Goal: Information Seeking & Learning: Learn about a topic

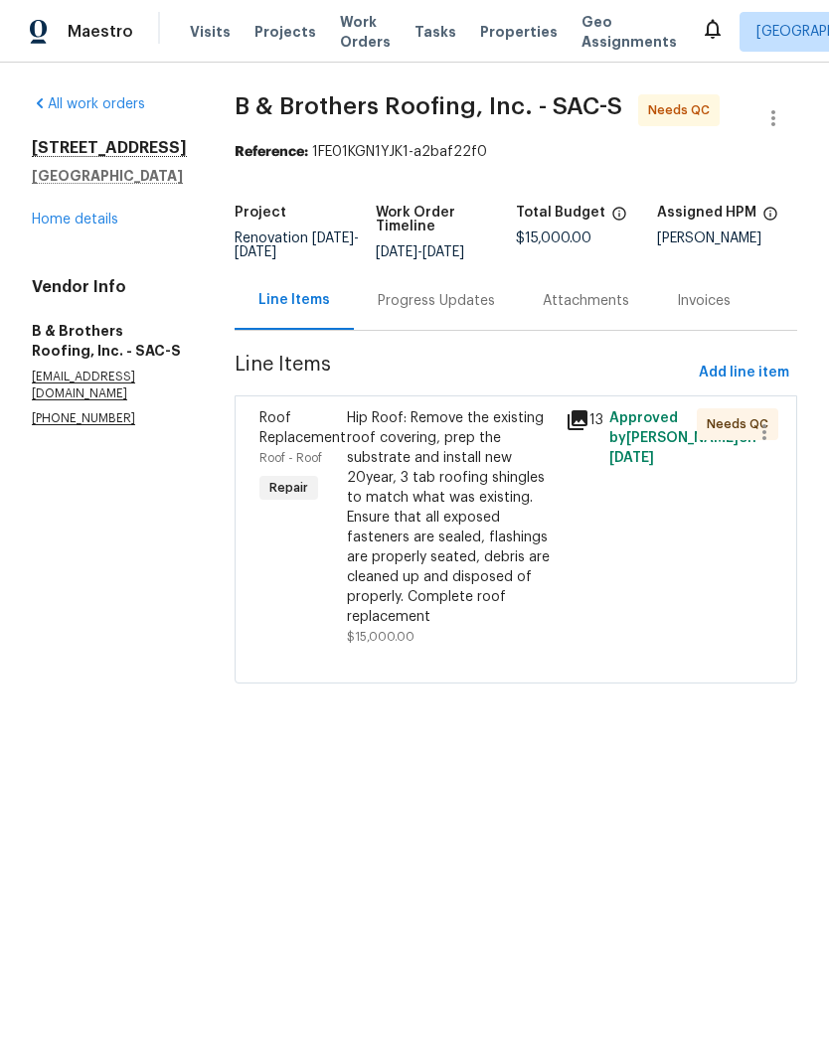
click at [68, 226] on link "Home details" at bounding box center [75, 220] width 86 height 14
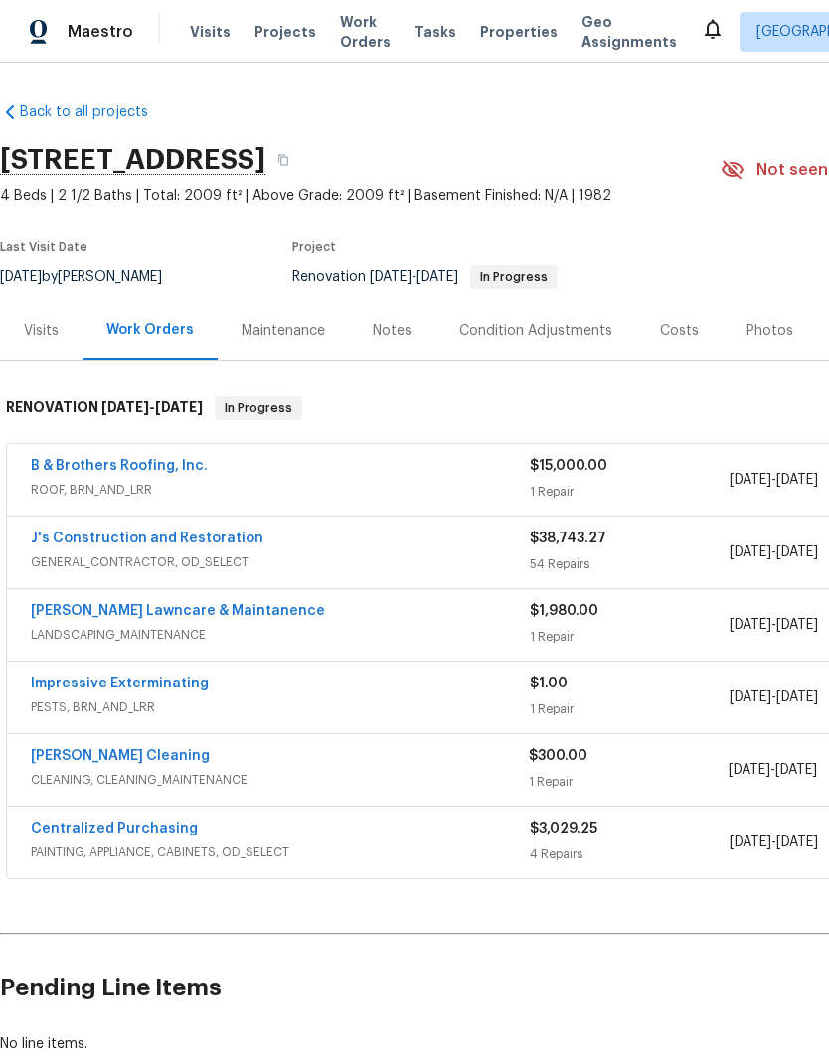
click at [119, 471] on link "B & Brothers Roofing, Inc." at bounding box center [119, 466] width 177 height 14
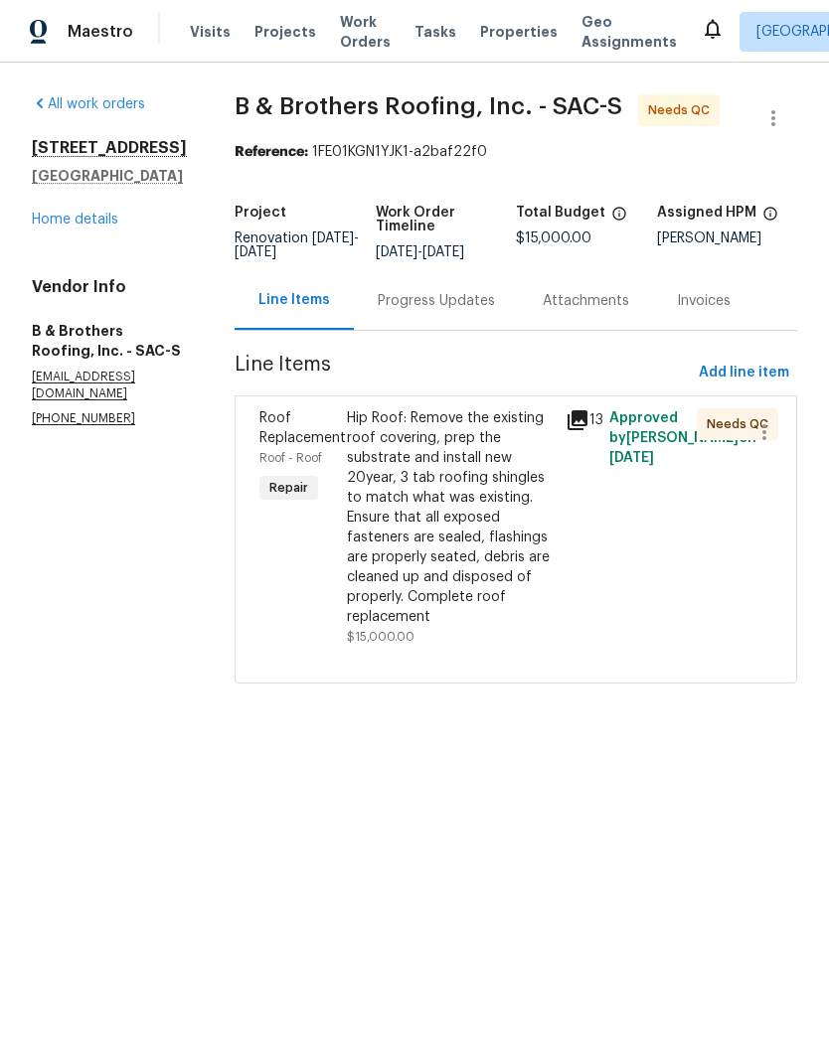
click at [482, 547] on div "Hip Roof: Remove the existing roof covering, prep the substrate and install new…" at bounding box center [450, 517] width 207 height 219
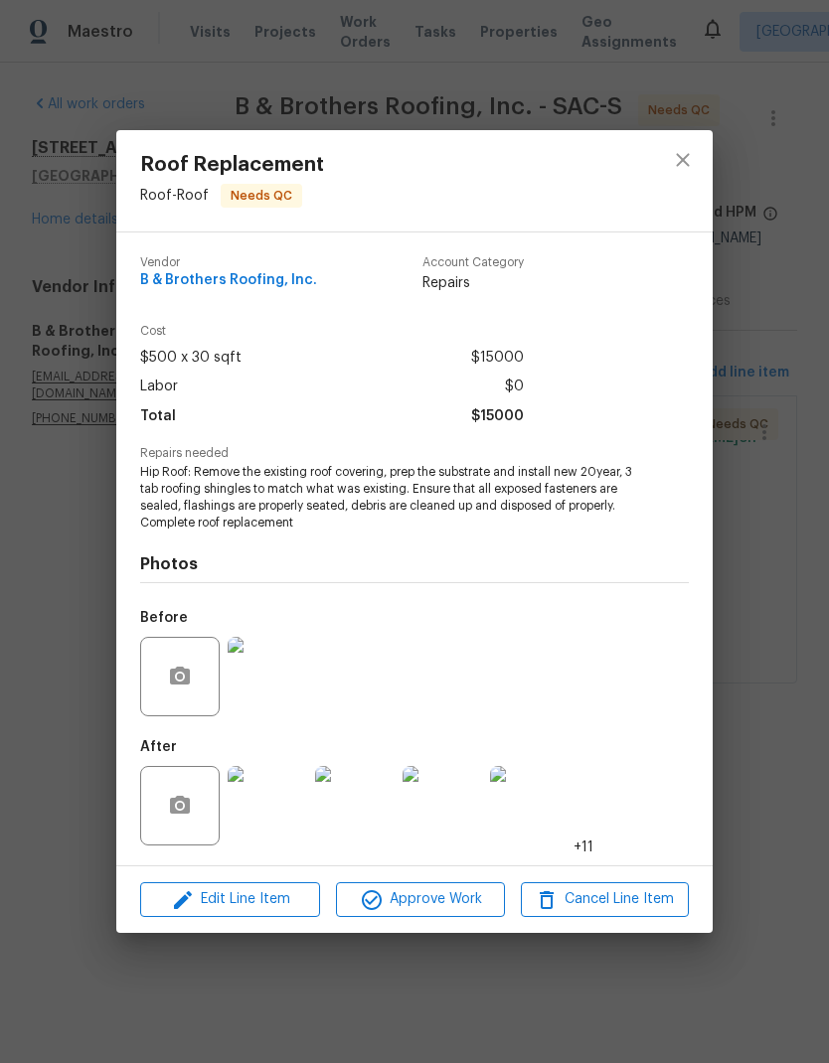
click at [279, 811] on img at bounding box center [266, 805] width 79 height 79
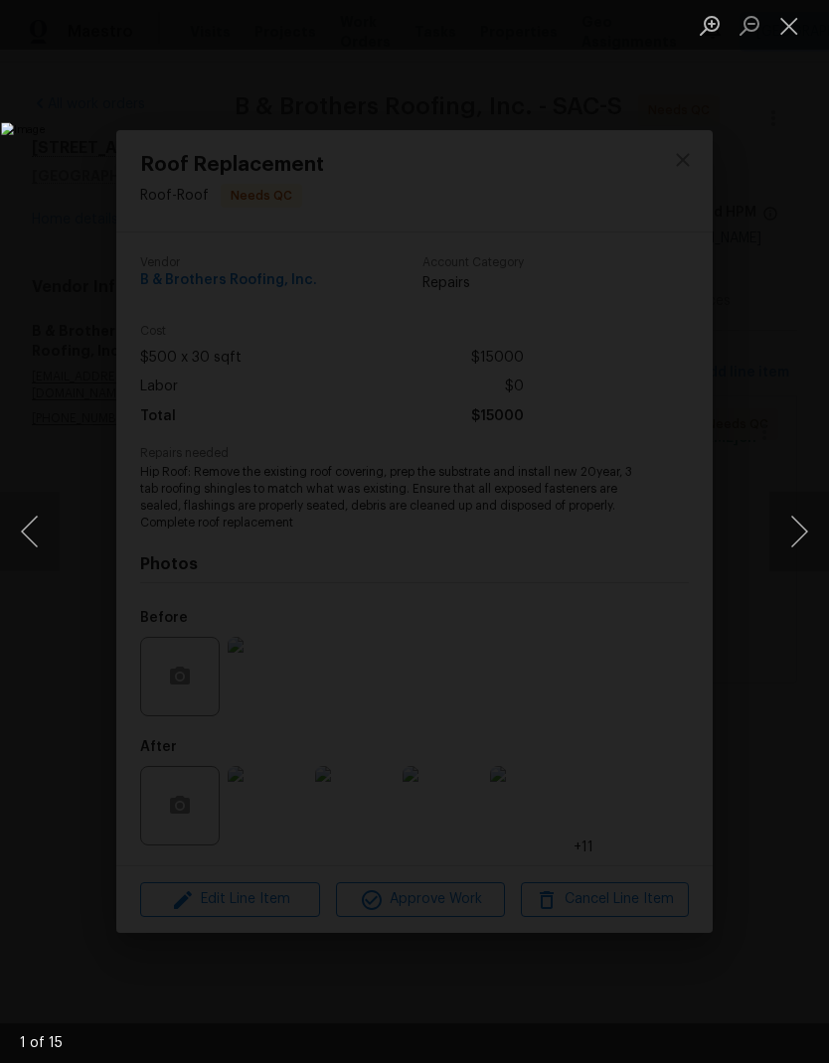
click at [807, 545] on button "Next image" at bounding box center [799, 531] width 60 height 79
click at [799, 543] on button "Next image" at bounding box center [799, 531] width 60 height 79
click at [795, 547] on button "Next image" at bounding box center [799, 531] width 60 height 79
click at [802, 531] on button "Next image" at bounding box center [799, 531] width 60 height 79
click at [808, 526] on button "Next image" at bounding box center [799, 531] width 60 height 79
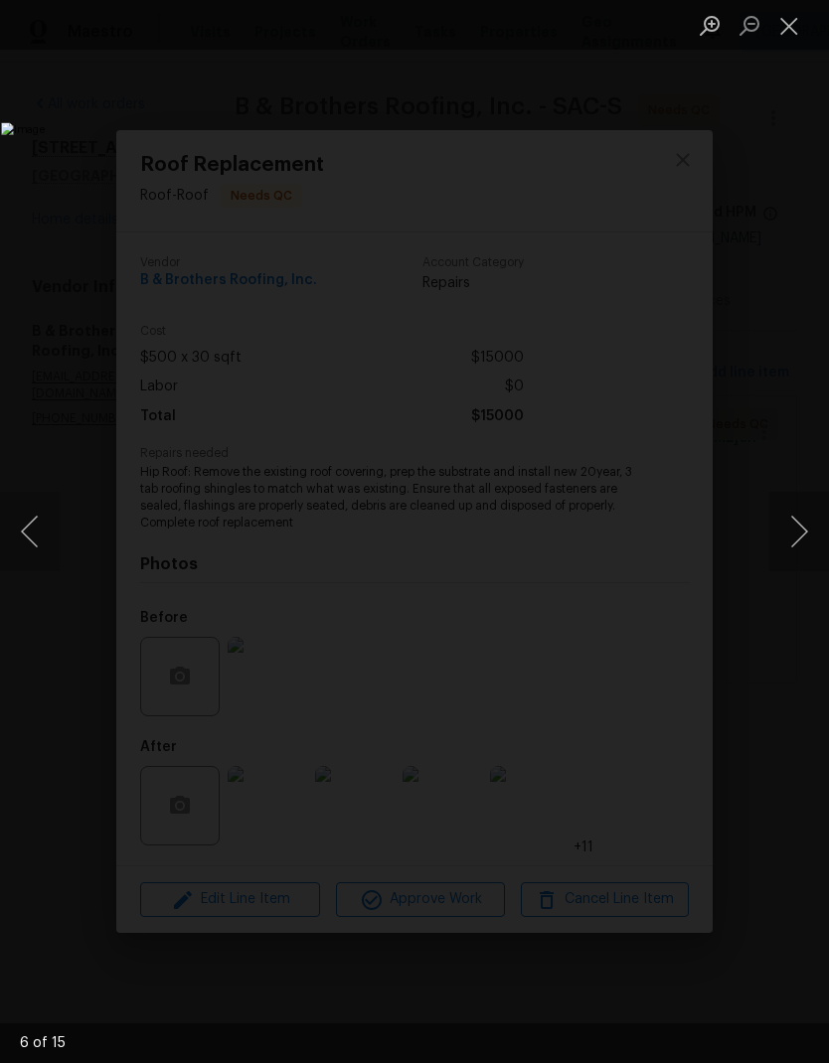
click at [806, 519] on button "Next image" at bounding box center [799, 531] width 60 height 79
click at [792, 524] on button "Next image" at bounding box center [799, 531] width 60 height 79
click at [795, 518] on button "Next image" at bounding box center [799, 531] width 60 height 79
click at [802, 521] on button "Next image" at bounding box center [799, 531] width 60 height 79
click at [806, 508] on button "Next image" at bounding box center [799, 531] width 60 height 79
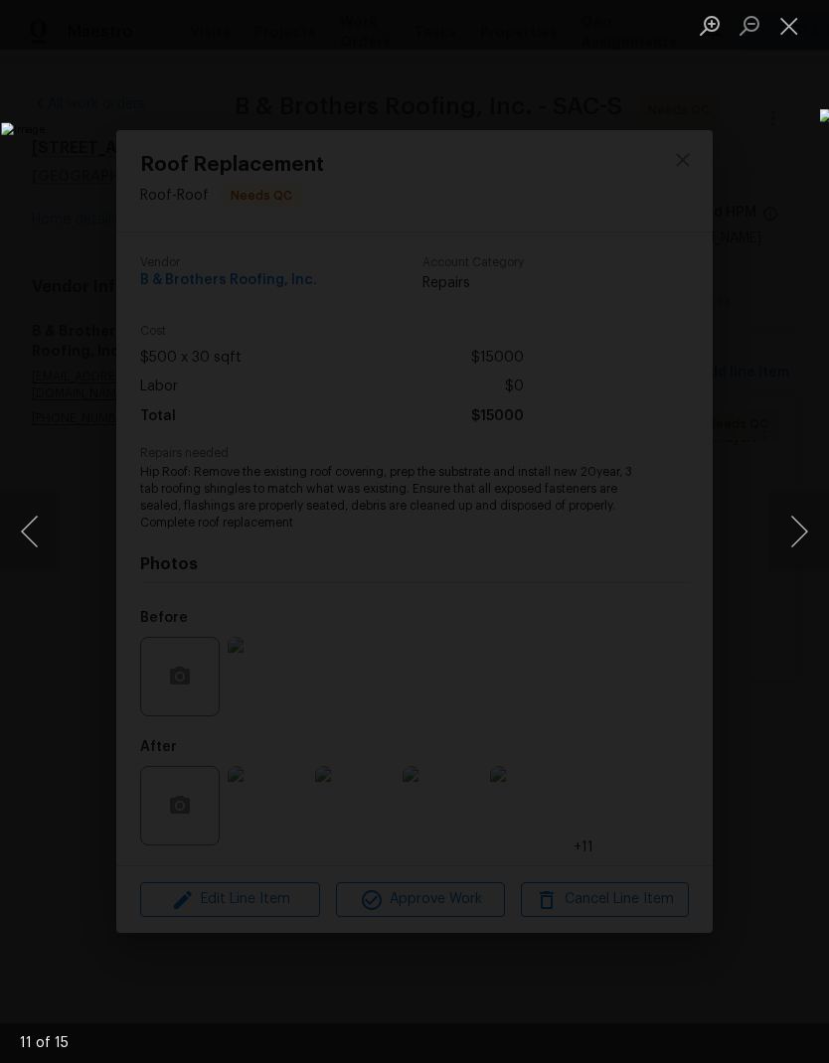
click at [806, 517] on button "Next image" at bounding box center [799, 531] width 60 height 79
click at [807, 519] on button "Next image" at bounding box center [799, 531] width 60 height 79
click at [802, 528] on button "Next image" at bounding box center [799, 531] width 60 height 79
click at [799, 528] on button "Next image" at bounding box center [799, 531] width 60 height 79
click at [804, 524] on button "Next image" at bounding box center [799, 531] width 60 height 79
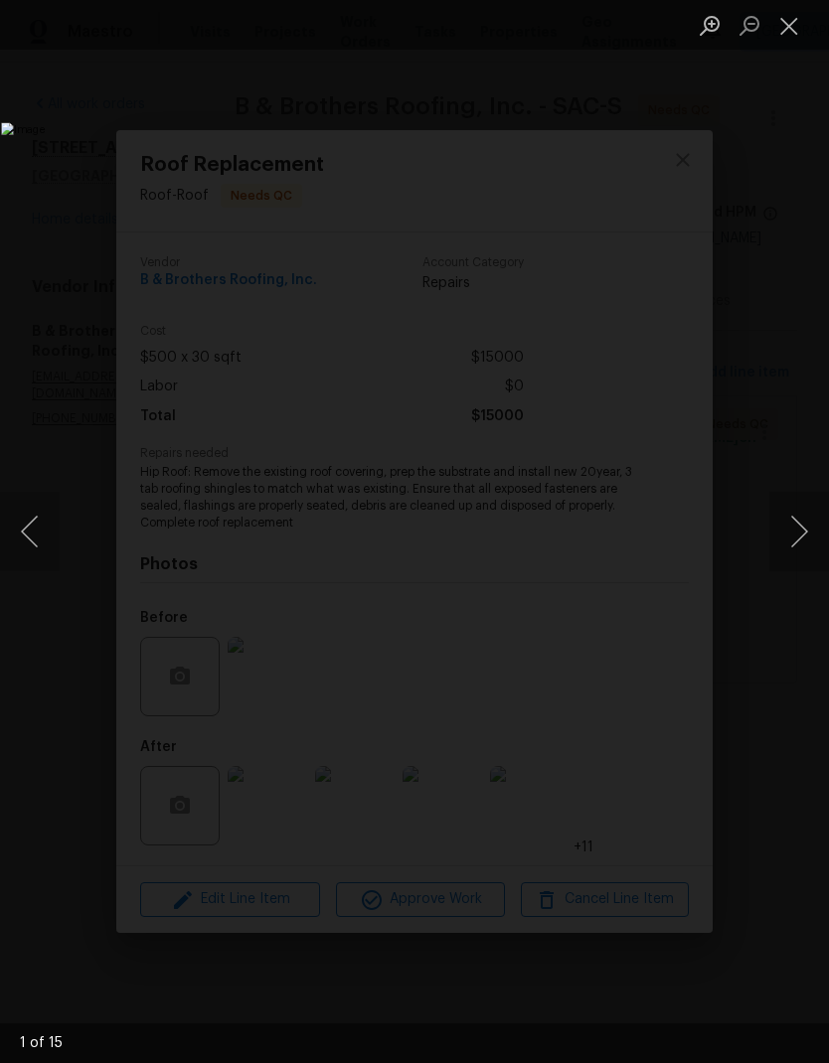
click at [811, 518] on button "Next image" at bounding box center [799, 531] width 60 height 79
click at [809, 519] on button "Next image" at bounding box center [799, 531] width 60 height 79
click at [784, 23] on button "Close lightbox" at bounding box center [789, 25] width 40 height 35
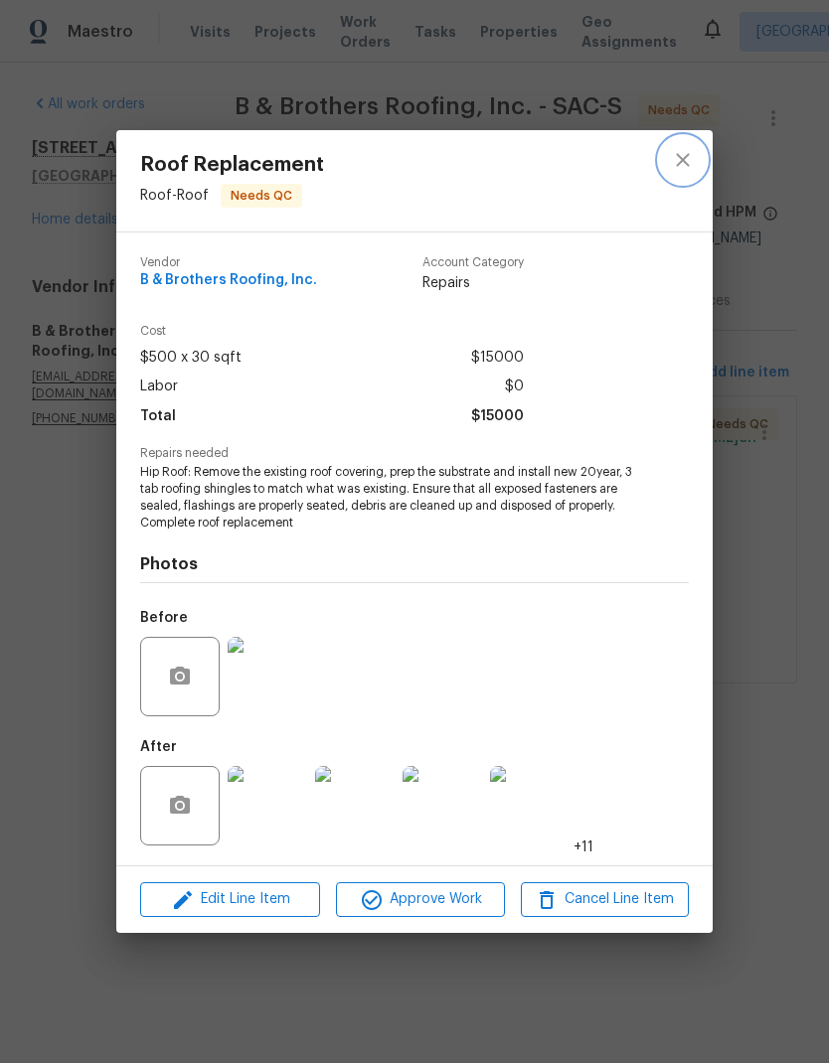
click at [685, 158] on icon "close" at bounding box center [683, 160] width 24 height 24
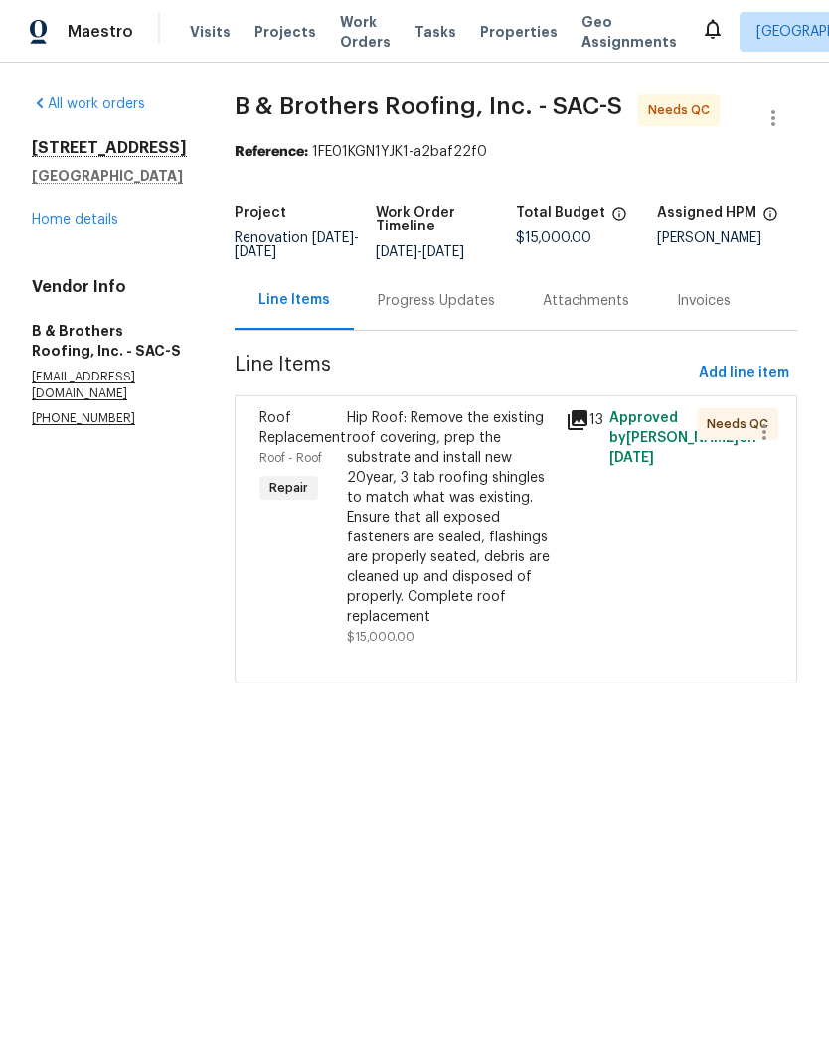
click at [95, 224] on link "Home details" at bounding box center [75, 220] width 86 height 14
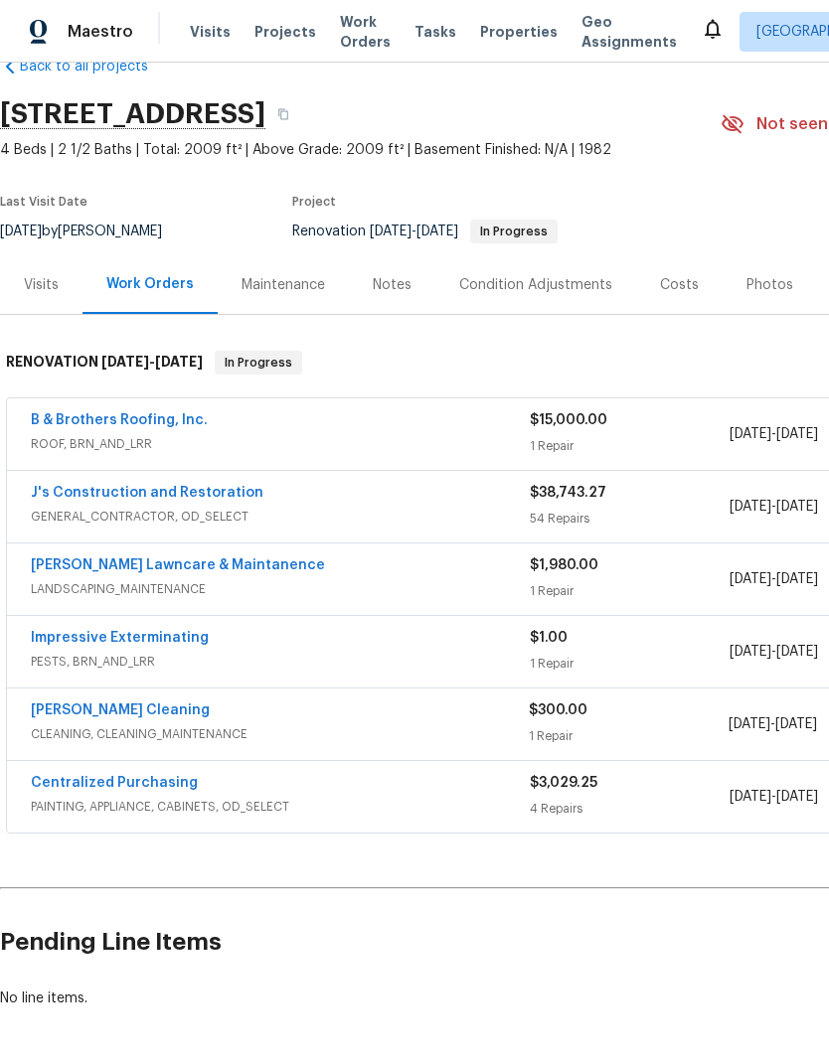
scroll to position [46, 0]
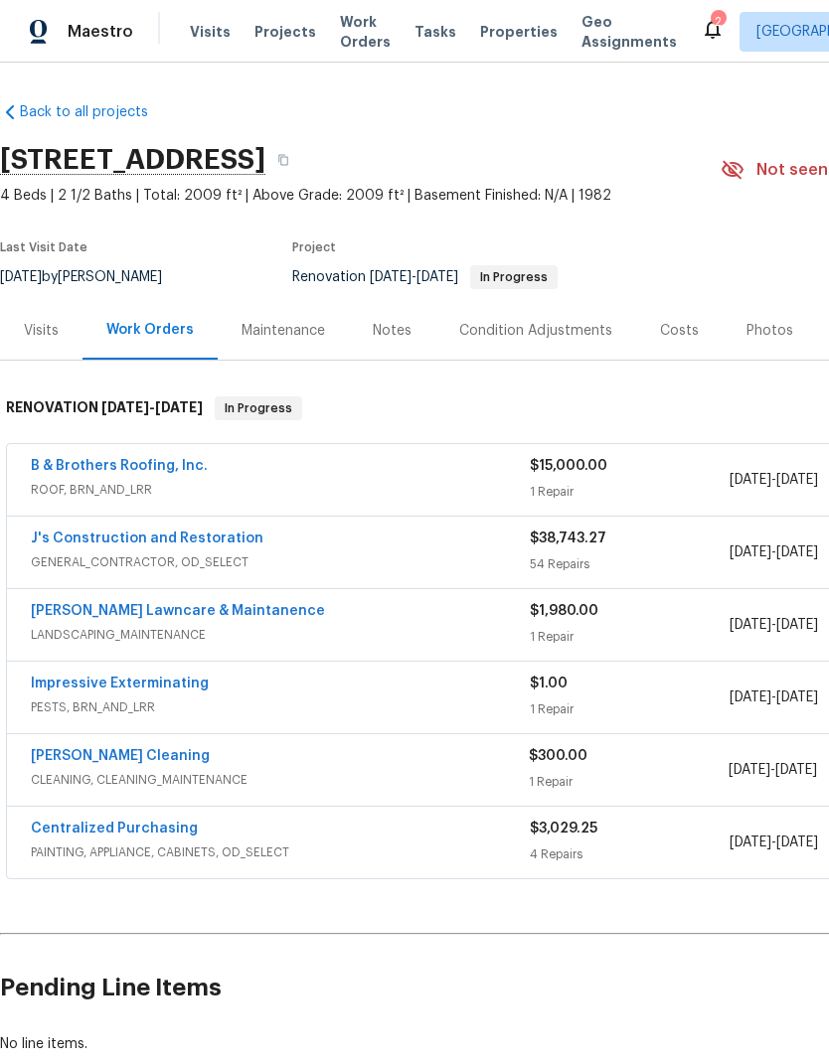
click at [373, 554] on span "GENERAL_CONTRACTOR, OD_SELECT" at bounding box center [280, 562] width 499 height 20
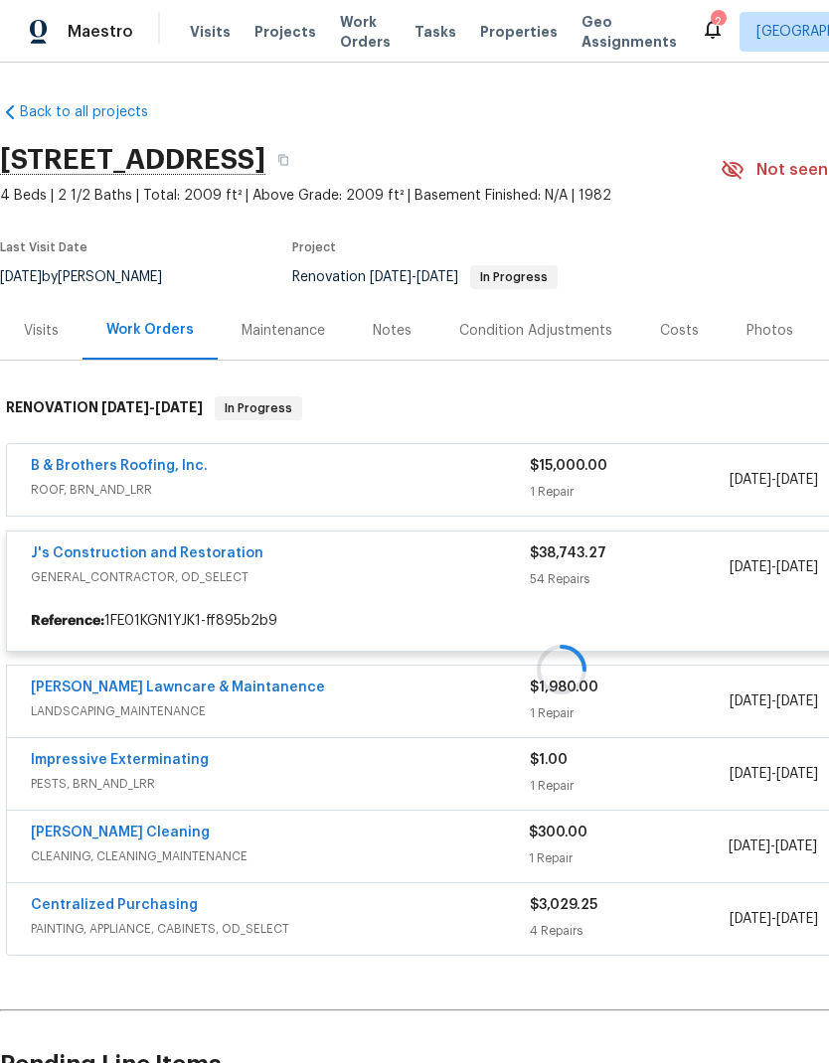
click at [357, 573] on div at bounding box center [561, 669] width 1123 height 585
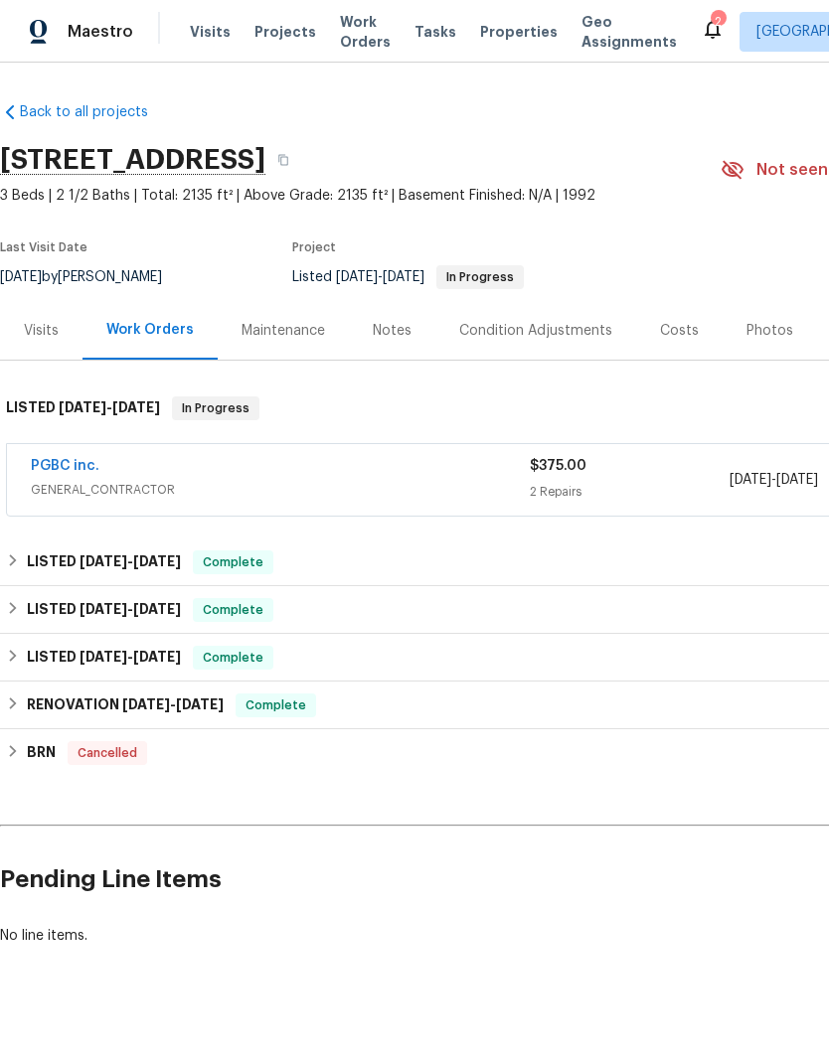
click at [226, 471] on div "PGBC inc." at bounding box center [280, 468] width 499 height 24
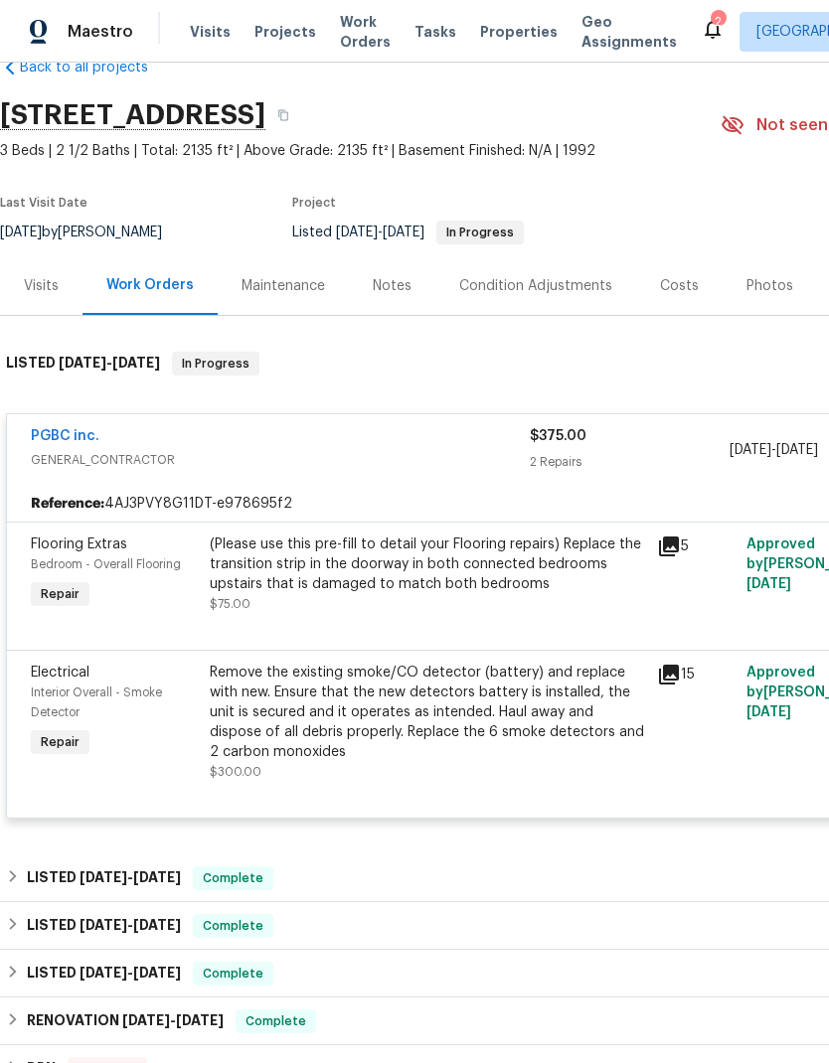
scroll to position [45, 0]
click at [501, 558] on div "(Please use this pre-fill to detail your Flooring repairs) Replace the transiti…" at bounding box center [427, 564] width 435 height 60
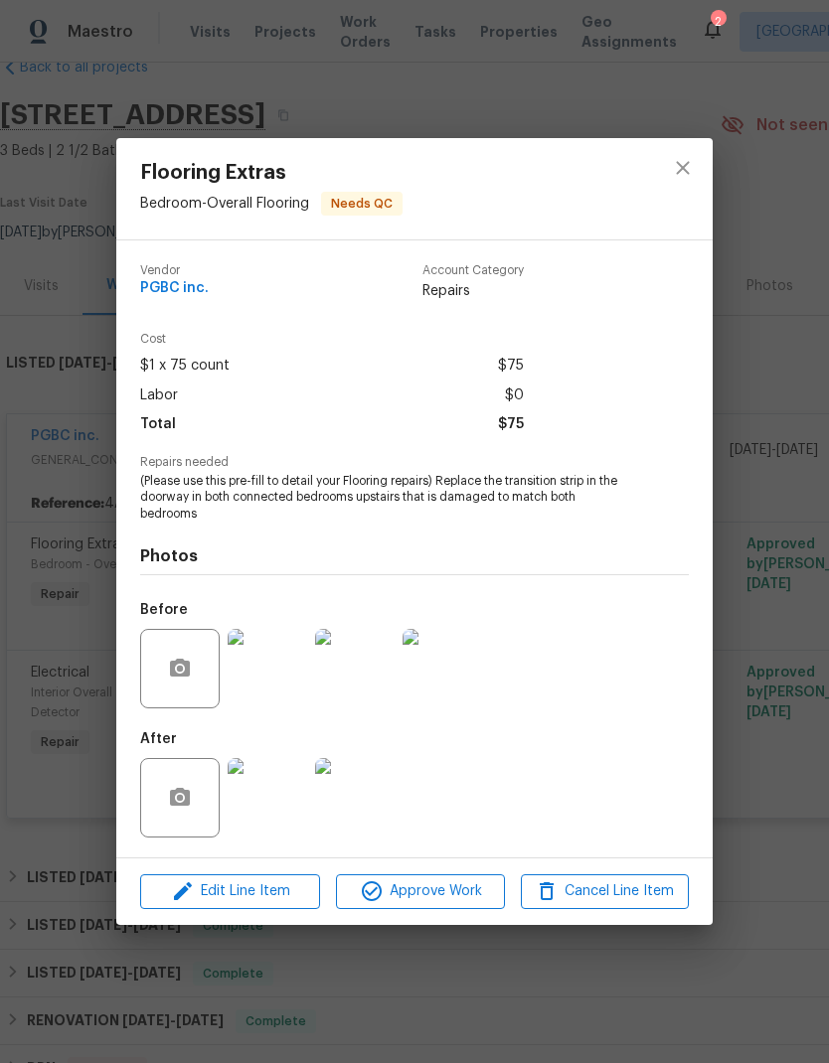
click at [273, 795] on img at bounding box center [266, 797] width 79 height 79
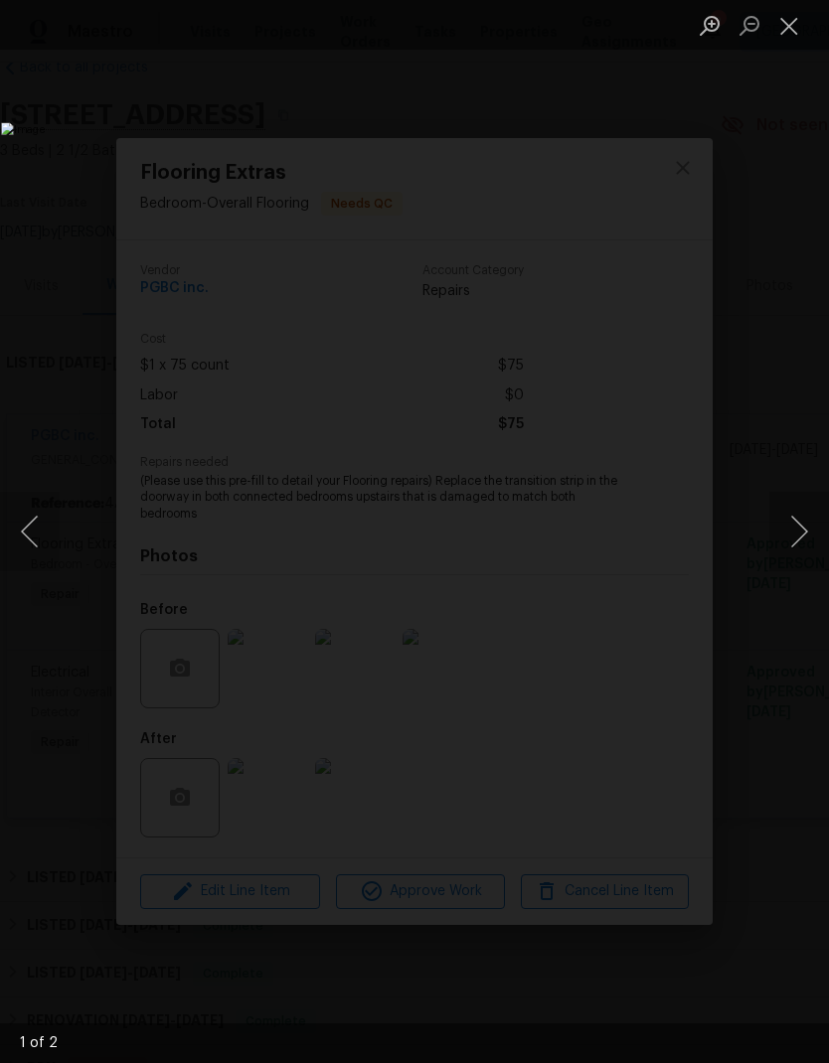
click at [802, 535] on button "Next image" at bounding box center [799, 531] width 60 height 79
click at [800, 537] on button "Next image" at bounding box center [799, 531] width 60 height 79
click at [791, 19] on button "Close lightbox" at bounding box center [789, 25] width 40 height 35
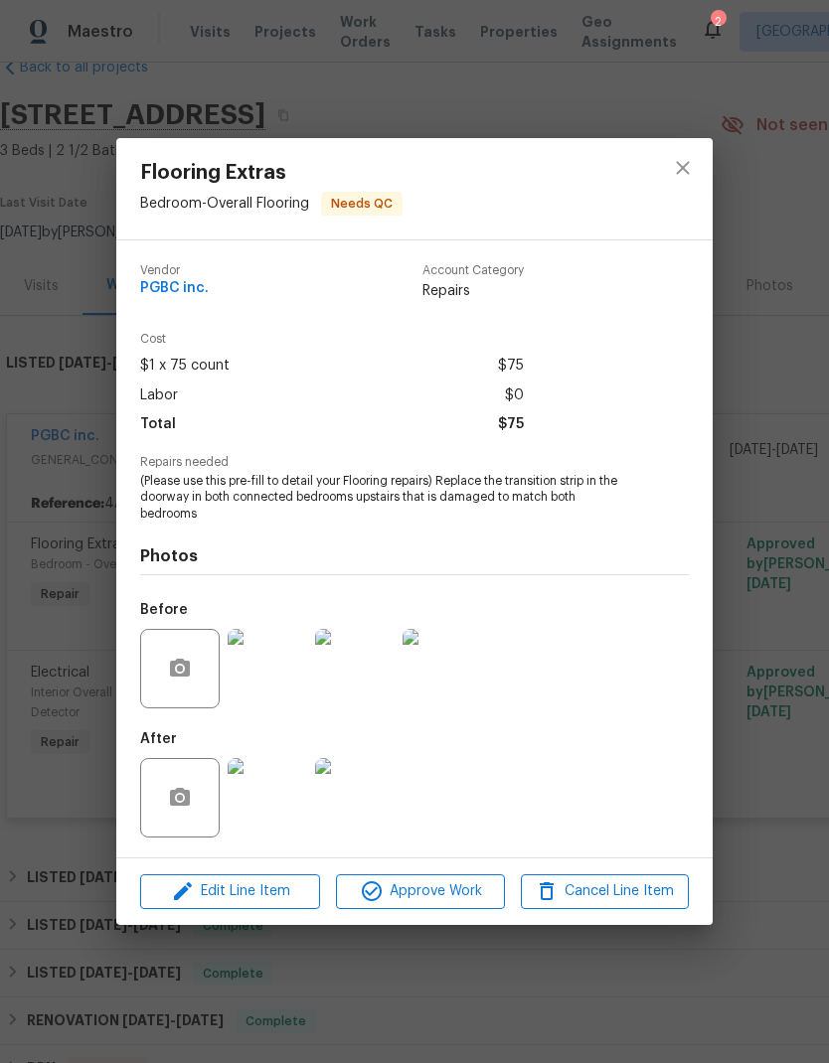
click at [263, 678] on img at bounding box center [266, 668] width 79 height 79
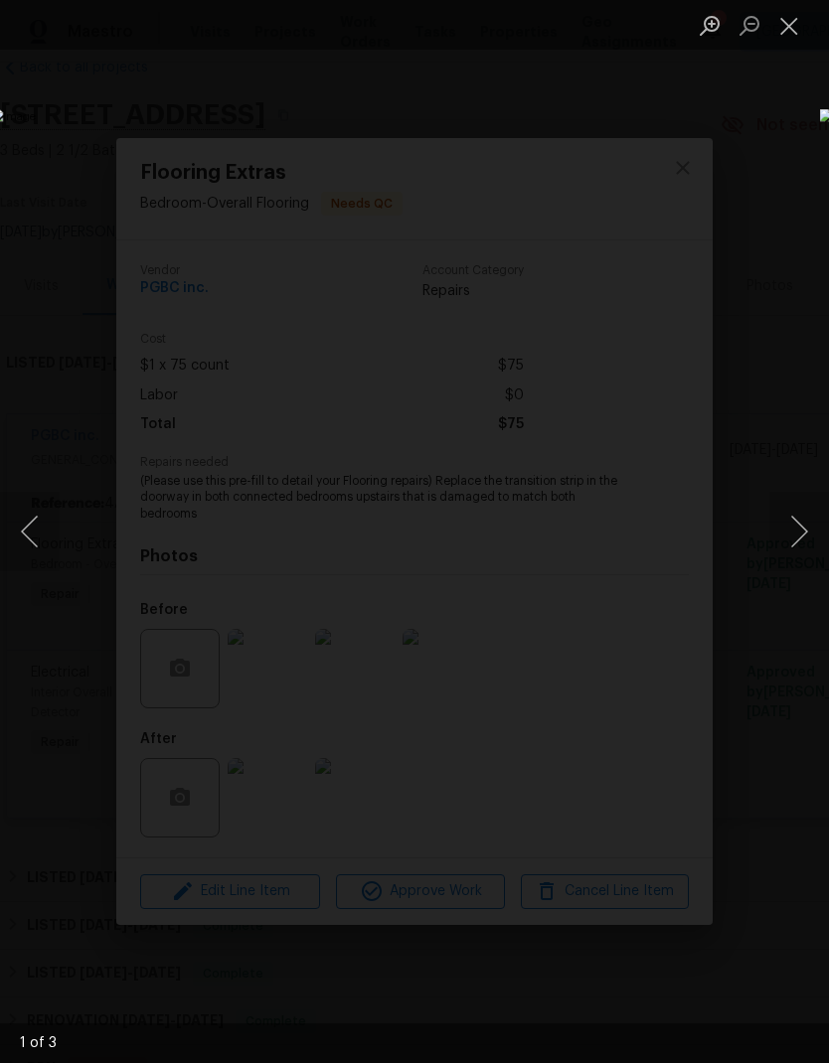
click at [796, 534] on button "Next image" at bounding box center [799, 531] width 60 height 79
click at [797, 535] on button "Next image" at bounding box center [799, 531] width 60 height 79
click at [788, 533] on button "Next image" at bounding box center [799, 531] width 60 height 79
click at [785, 535] on button "Next image" at bounding box center [799, 531] width 60 height 79
click at [796, 22] on button "Close lightbox" at bounding box center [789, 25] width 40 height 35
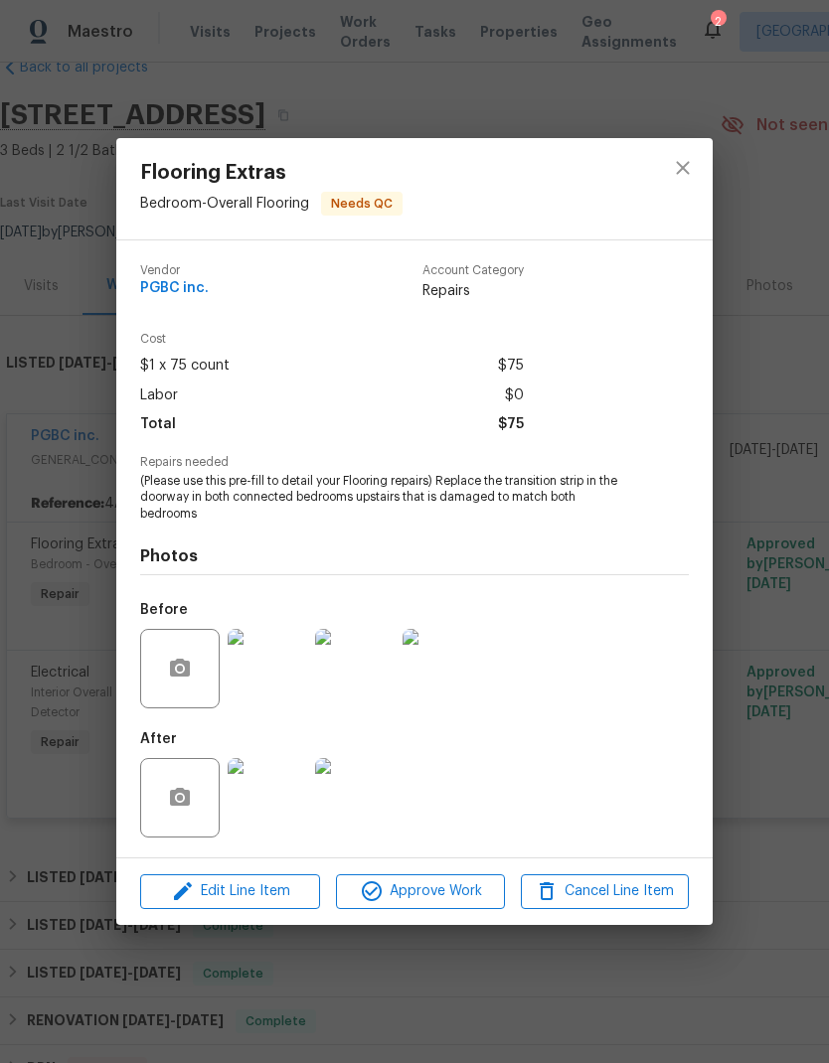
click at [266, 801] on img at bounding box center [266, 797] width 79 height 79
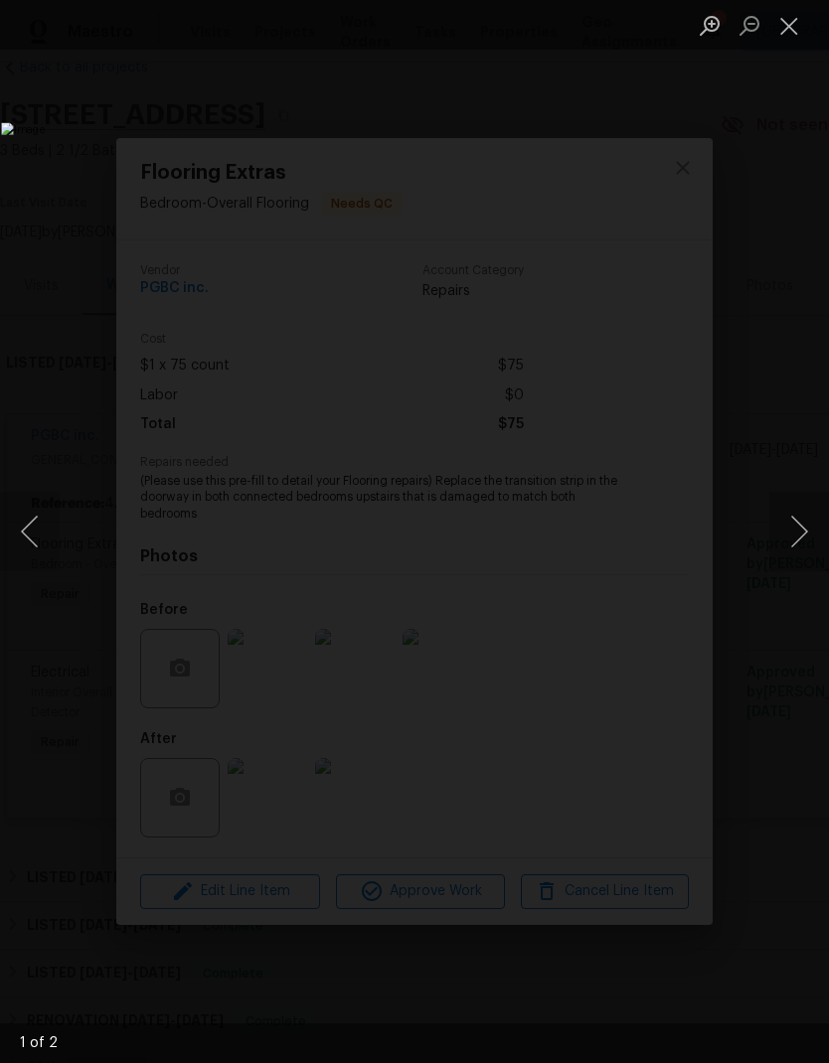
click at [793, 18] on button "Close lightbox" at bounding box center [789, 25] width 40 height 35
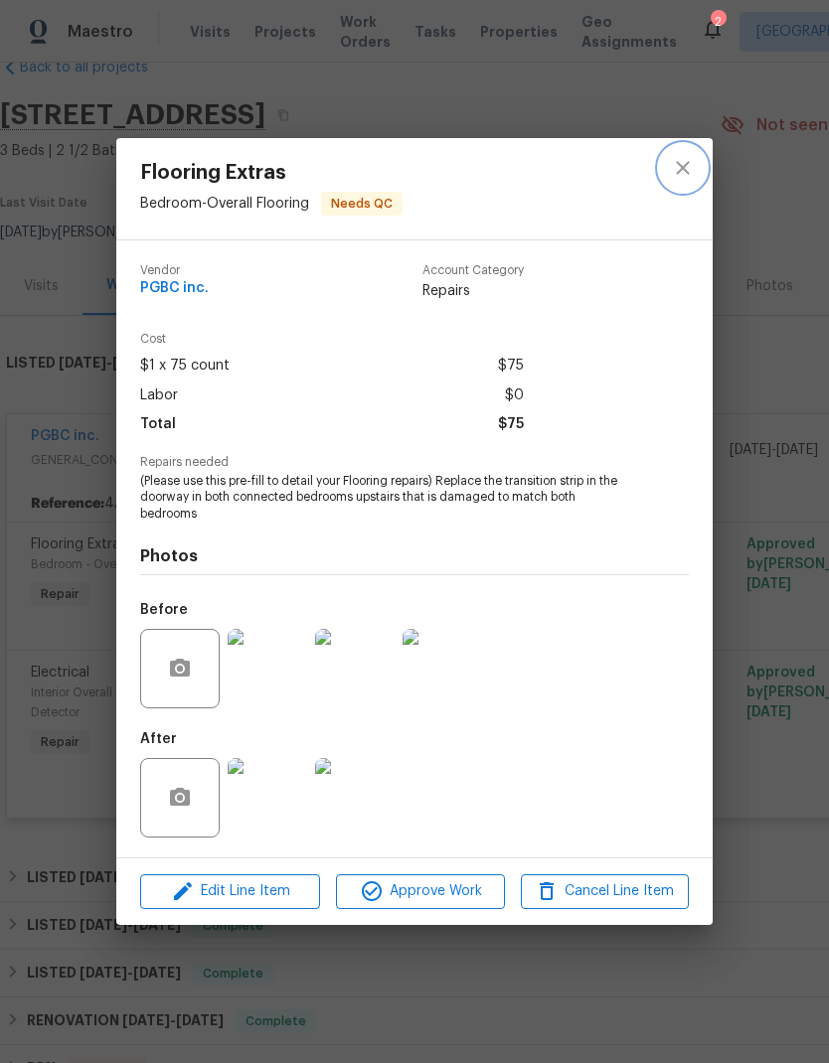
click at [685, 166] on icon "close" at bounding box center [683, 168] width 24 height 24
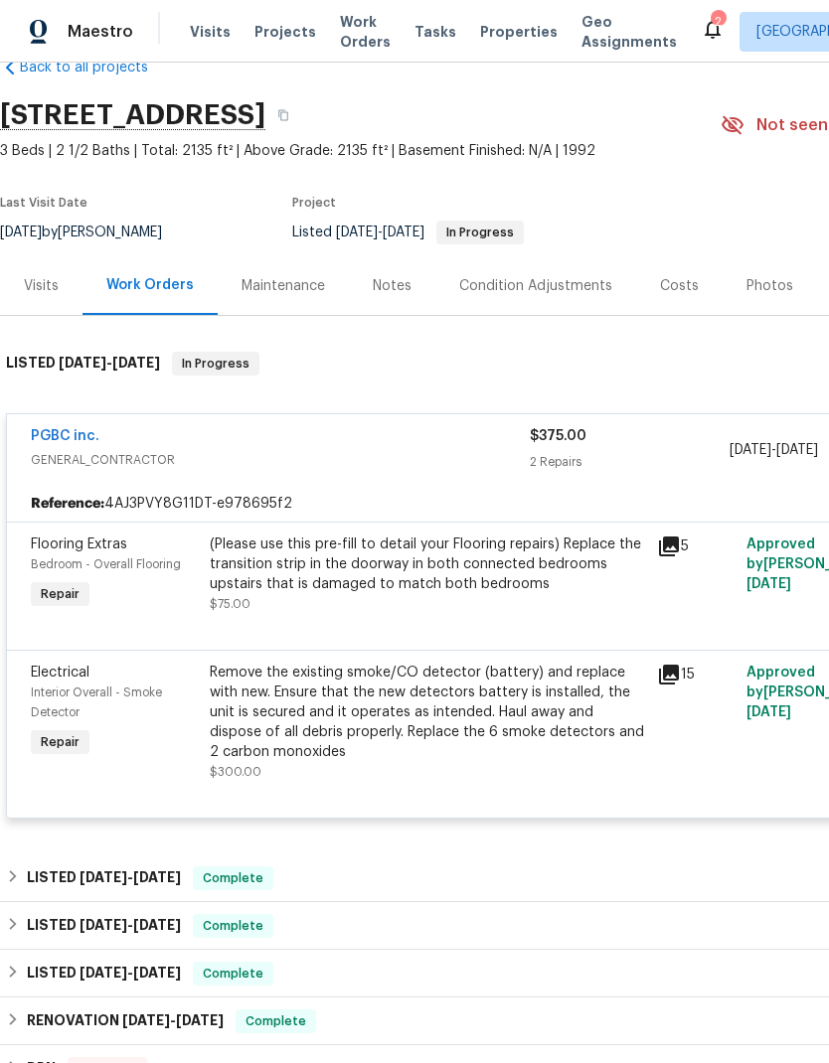
click at [513, 691] on div "Remove the existing smoke/CO detector (battery) and replace with new. Ensure th…" at bounding box center [427, 712] width 435 height 99
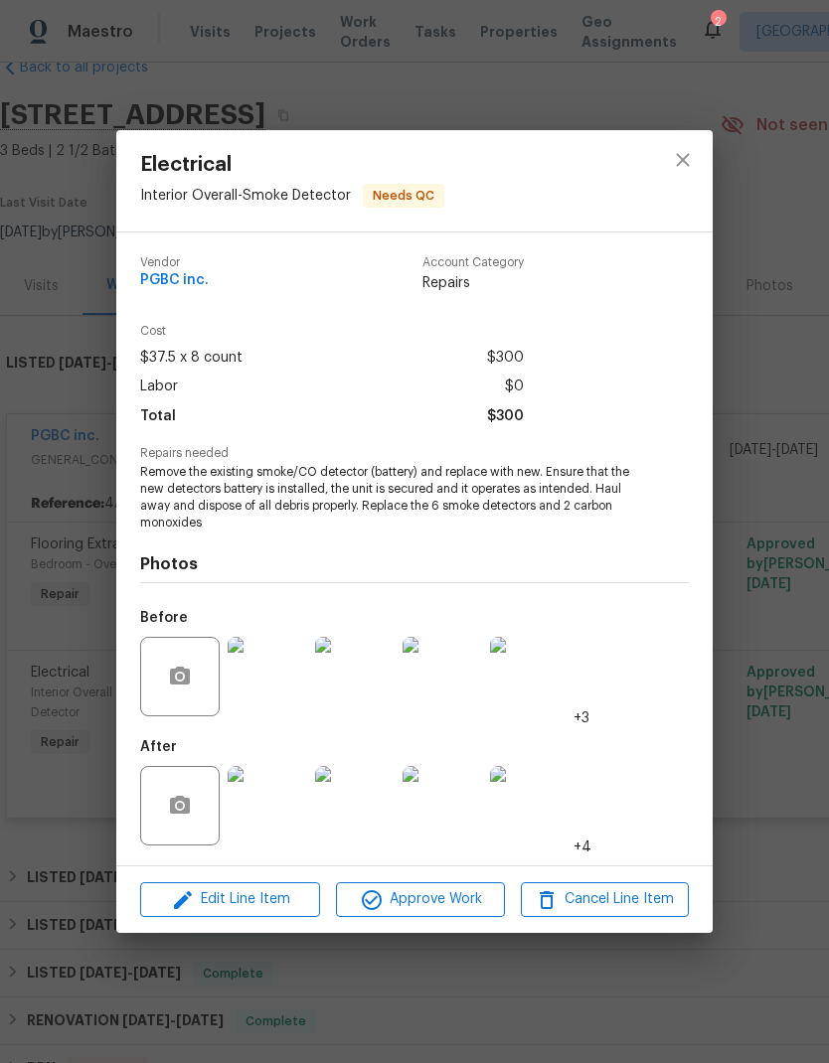
click at [276, 806] on img at bounding box center [266, 805] width 79 height 79
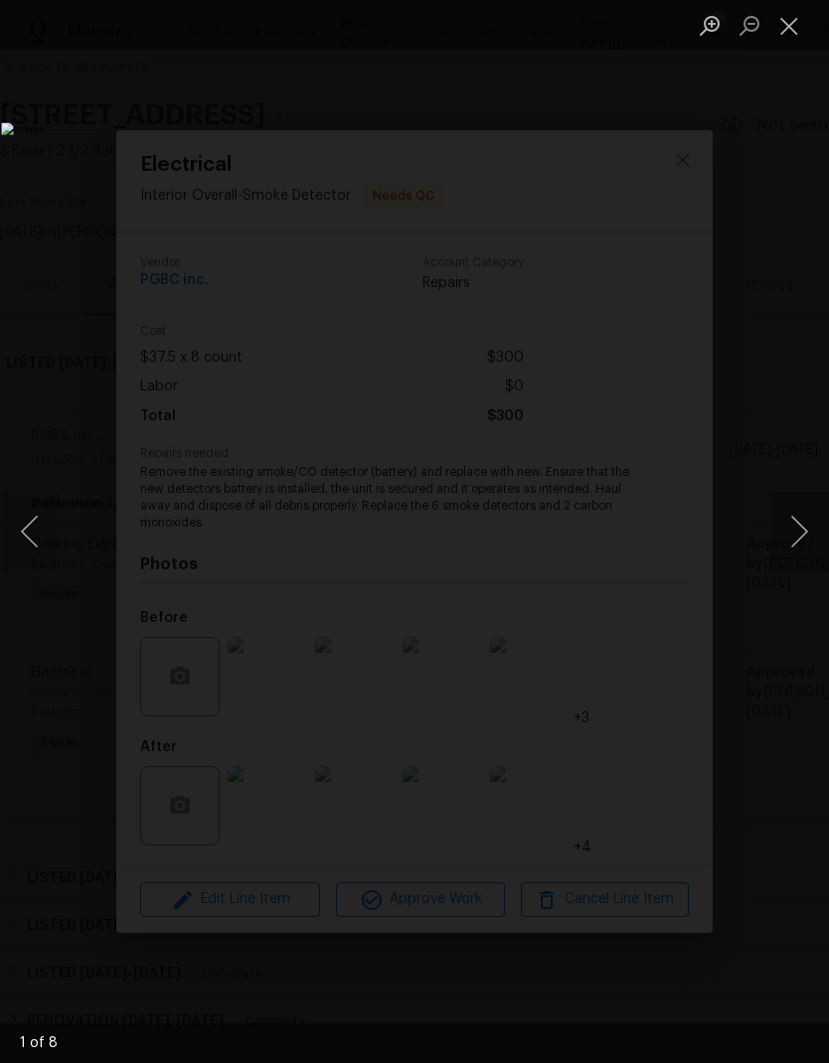
click at [793, 531] on button "Next image" at bounding box center [799, 531] width 60 height 79
click at [793, 535] on button "Next image" at bounding box center [799, 531] width 60 height 79
click at [800, 525] on button "Next image" at bounding box center [799, 531] width 60 height 79
click at [792, 529] on button "Next image" at bounding box center [799, 531] width 60 height 79
click at [793, 524] on button "Next image" at bounding box center [799, 531] width 60 height 79
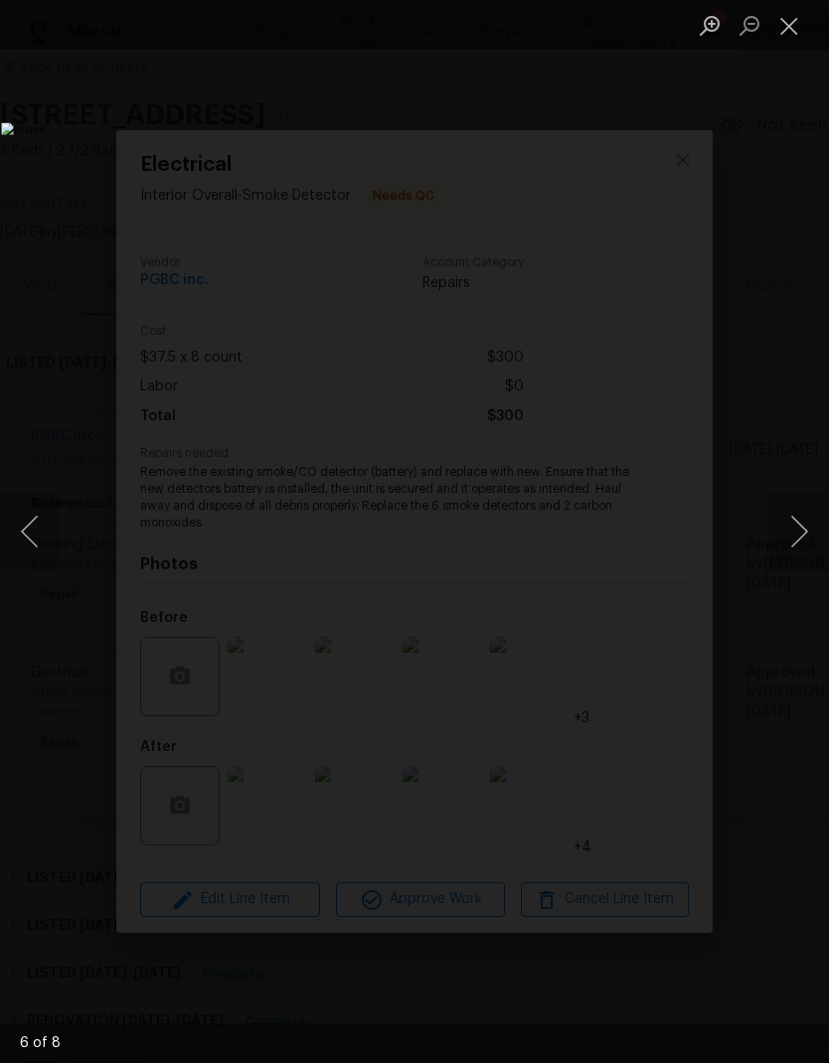
click at [800, 523] on button "Next image" at bounding box center [799, 531] width 60 height 79
click at [797, 526] on button "Next image" at bounding box center [799, 531] width 60 height 79
click at [804, 528] on button "Next image" at bounding box center [799, 531] width 60 height 79
click at [805, 528] on button "Next image" at bounding box center [799, 531] width 60 height 79
click at [796, 532] on button "Next image" at bounding box center [799, 531] width 60 height 79
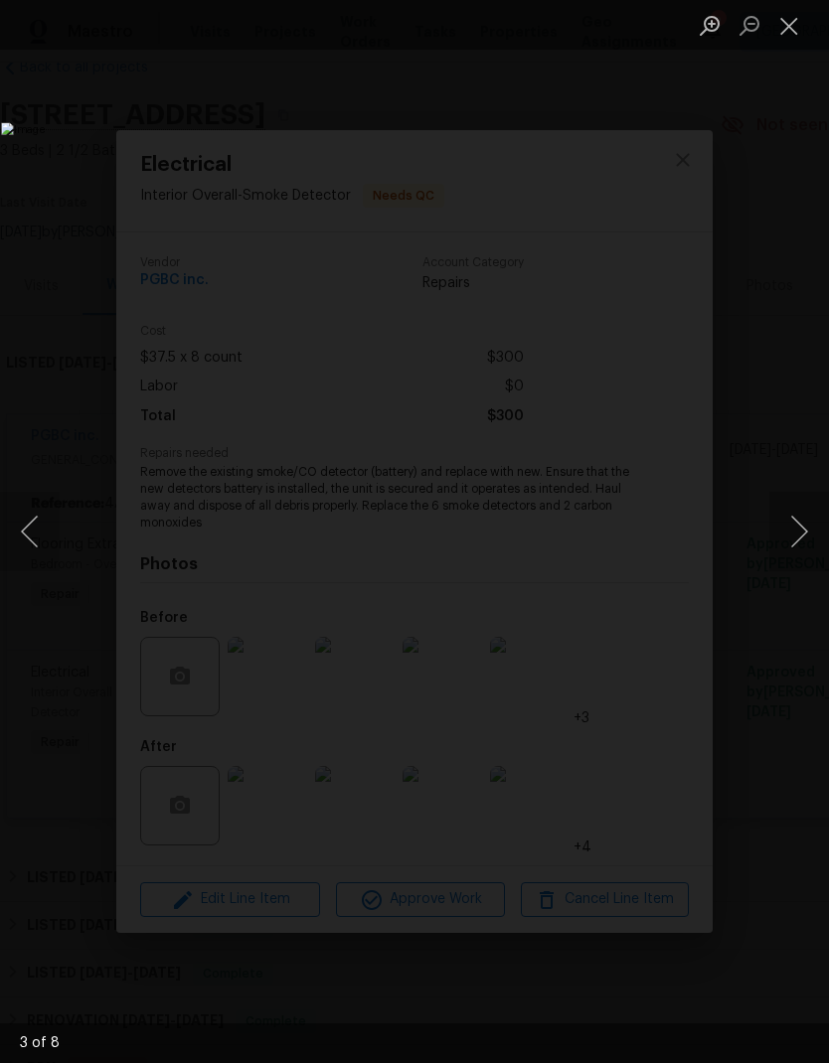
click at [803, 531] on button "Next image" at bounding box center [799, 531] width 60 height 79
click at [802, 531] on button "Next image" at bounding box center [799, 531] width 60 height 79
click at [796, 22] on button "Close lightbox" at bounding box center [789, 25] width 40 height 35
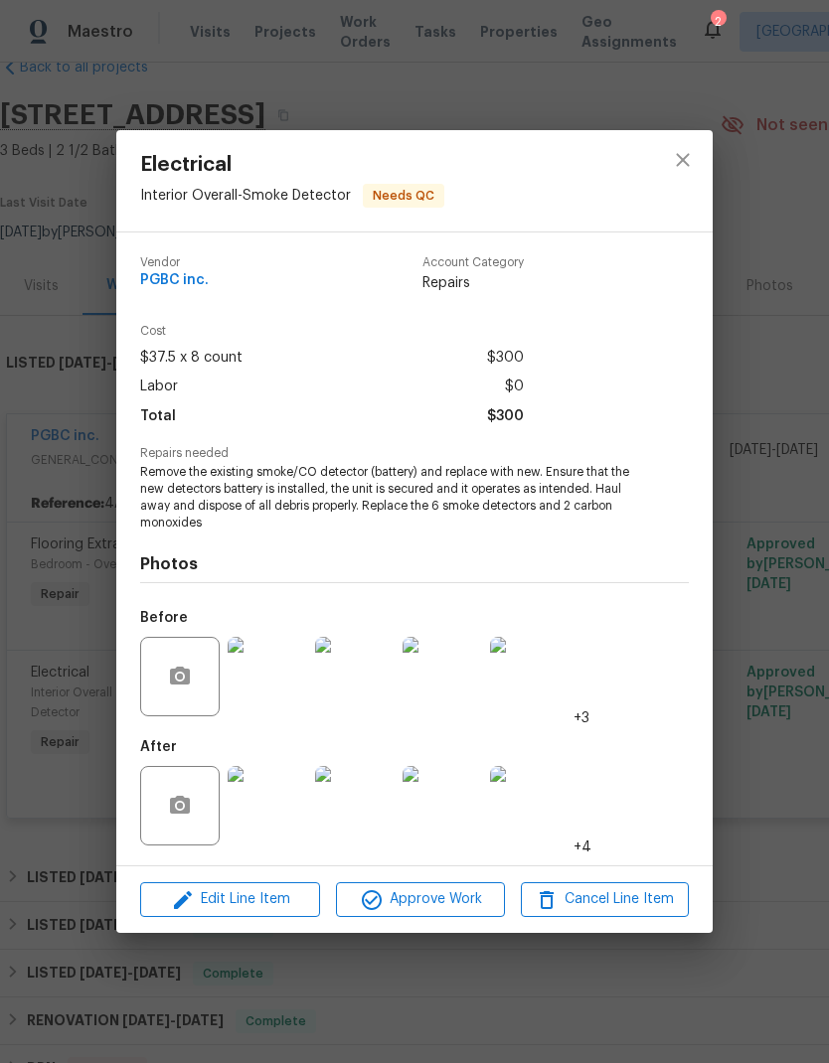
click at [790, 622] on div "Electrical Interior Overall - Smoke Detector Needs QC Vendor PGBC inc. Account …" at bounding box center [414, 531] width 829 height 1063
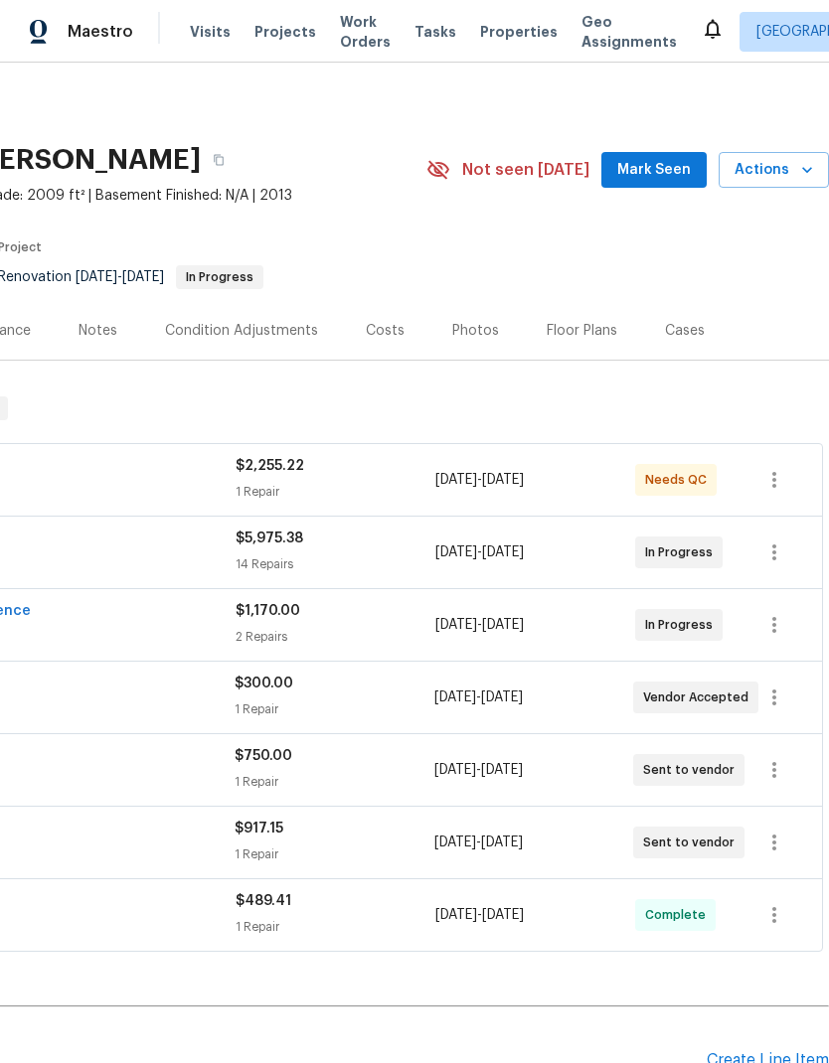
scroll to position [0, 294]
click at [780, 774] on icon "button" at bounding box center [774, 770] width 24 height 24
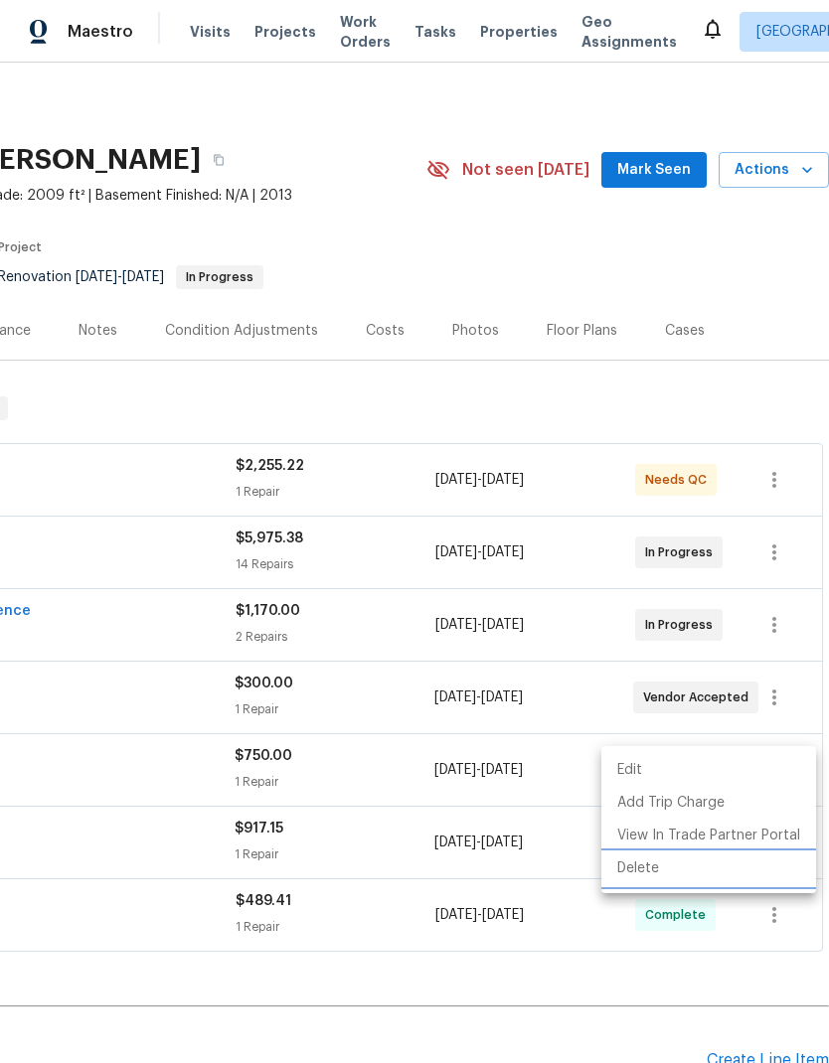
click at [645, 872] on li "Delete" at bounding box center [708, 868] width 215 height 33
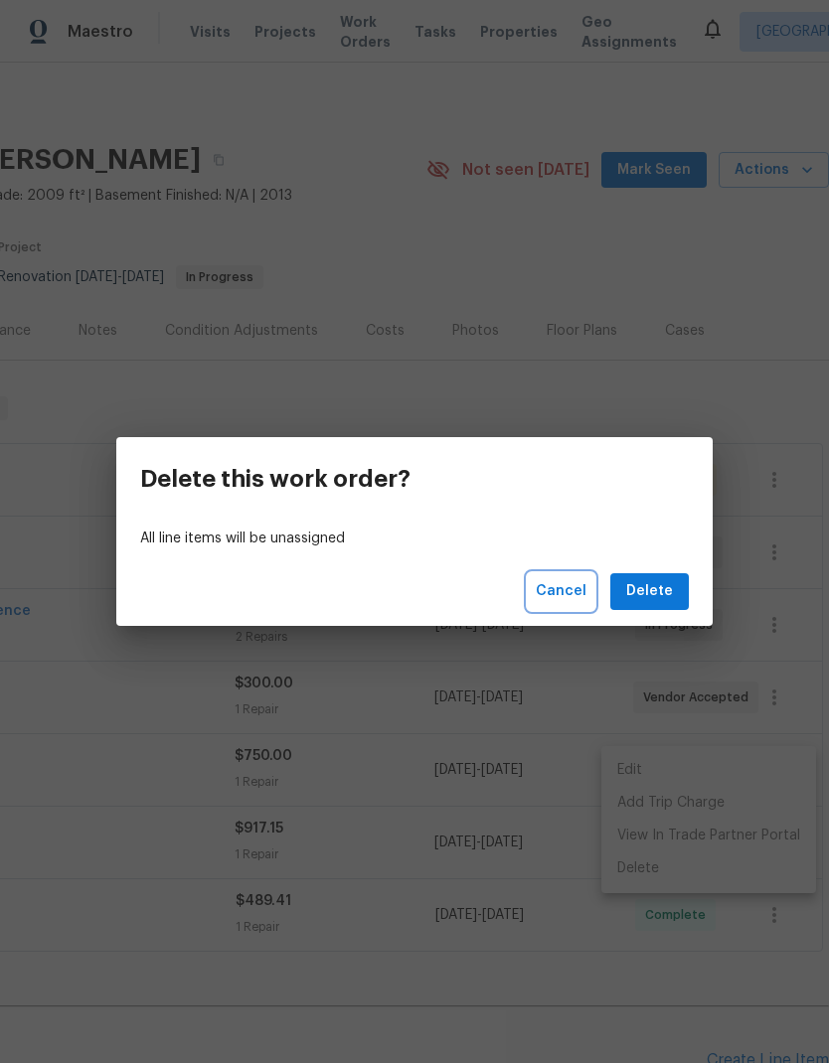
click at [561, 584] on span "Cancel" at bounding box center [560, 591] width 51 height 25
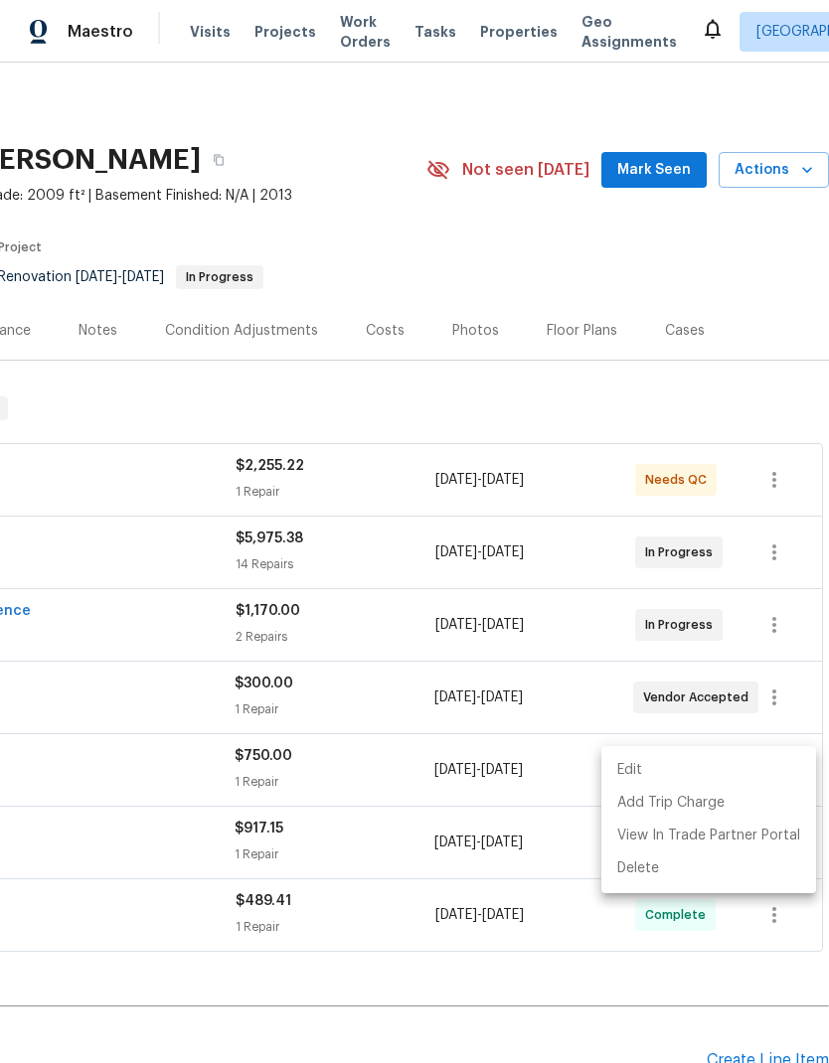
click at [173, 775] on div at bounding box center [414, 531] width 829 height 1063
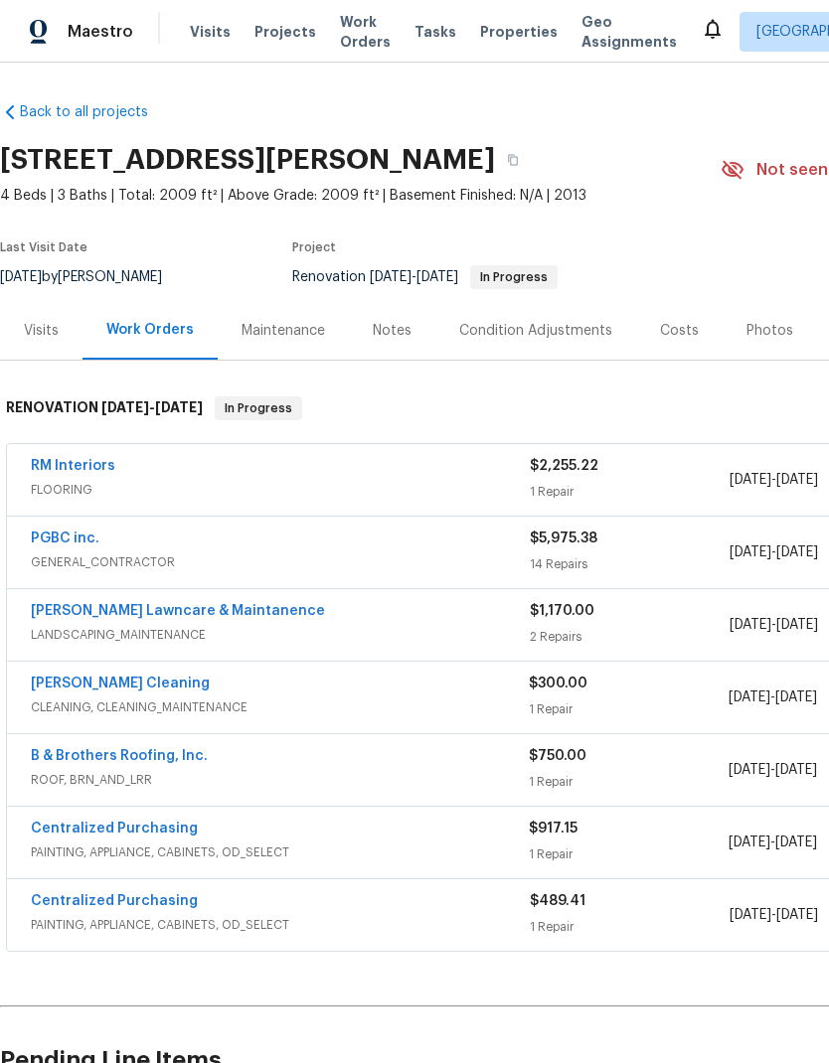
scroll to position [0, 0]
click at [214, 748] on div "B & Brothers Roofing, Inc." at bounding box center [280, 758] width 498 height 24
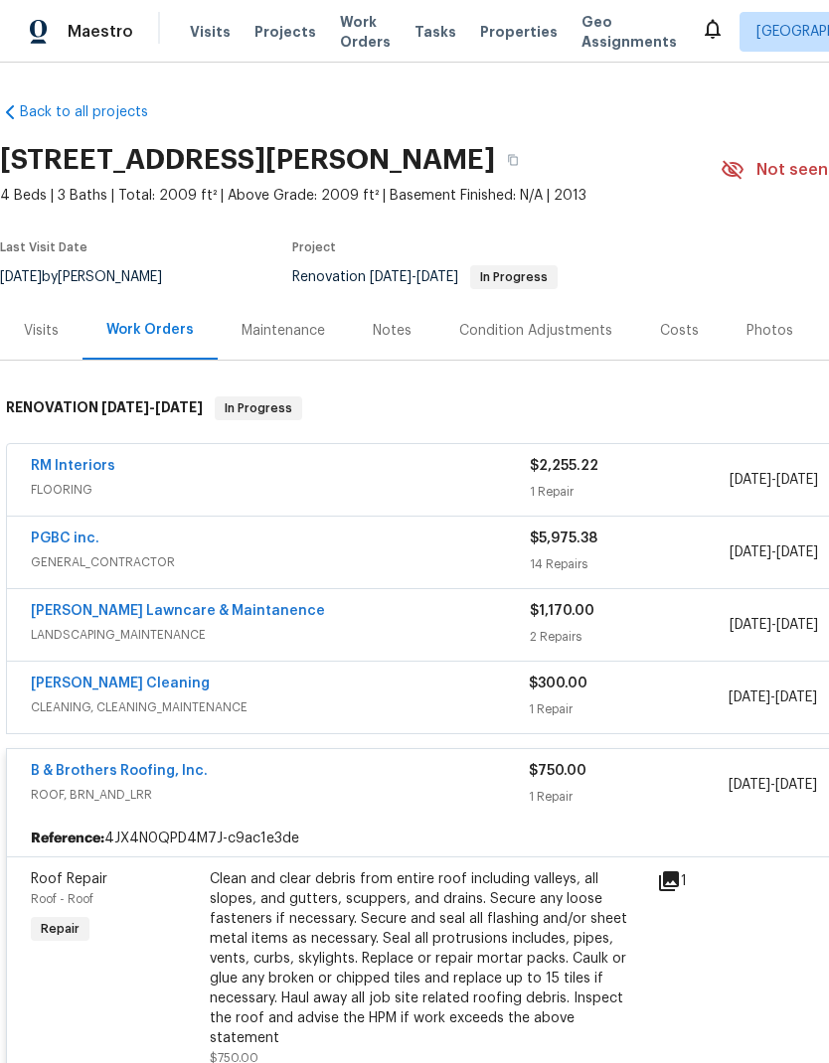
click at [481, 941] on div "Clean and clear debris from entire roof including valleys, all slopes, and gutt…" at bounding box center [427, 958] width 435 height 179
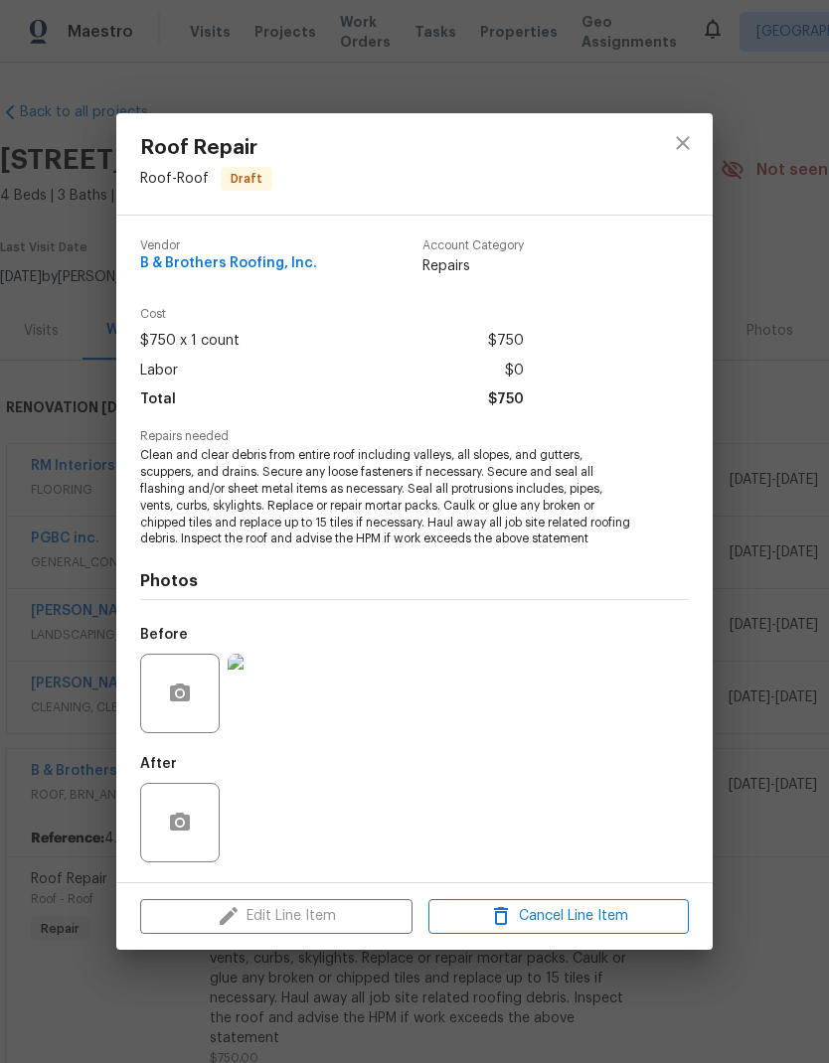
click at [349, 912] on div "Edit Line Item Cancel Line Item" at bounding box center [414, 916] width 596 height 67
click at [682, 137] on icon "close" at bounding box center [683, 143] width 24 height 24
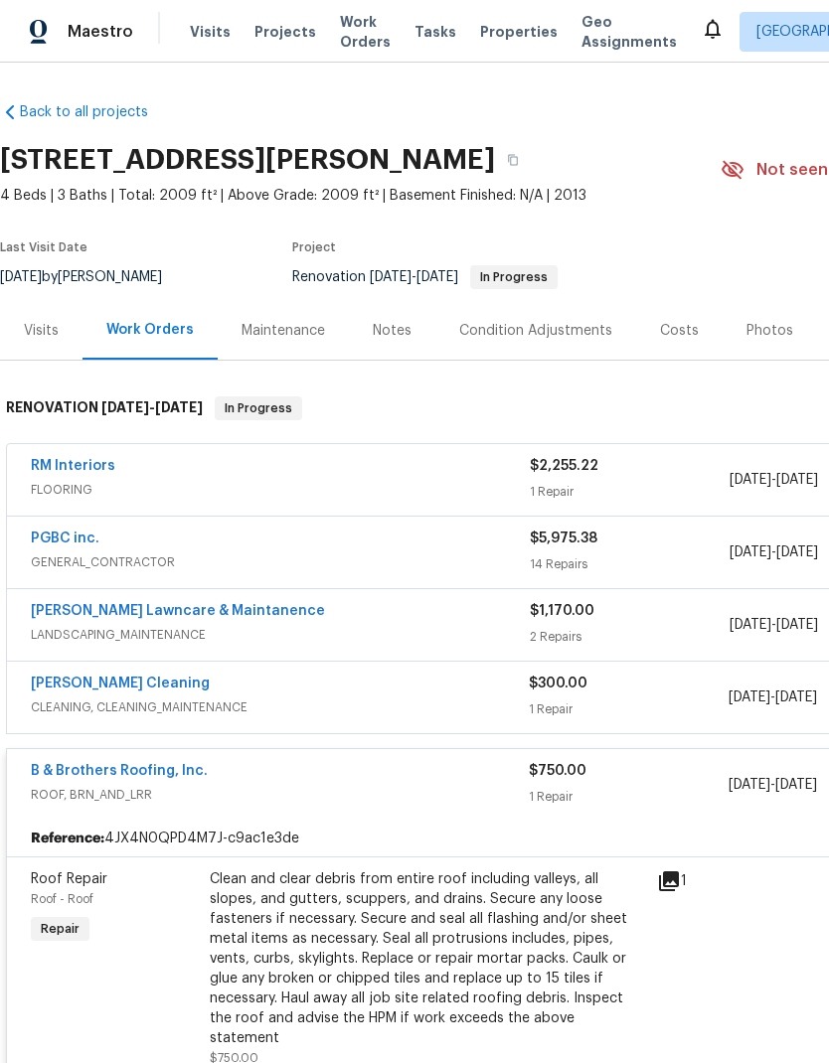
click at [466, 799] on span "ROOF, BRN_AND_LRR" at bounding box center [280, 795] width 498 height 20
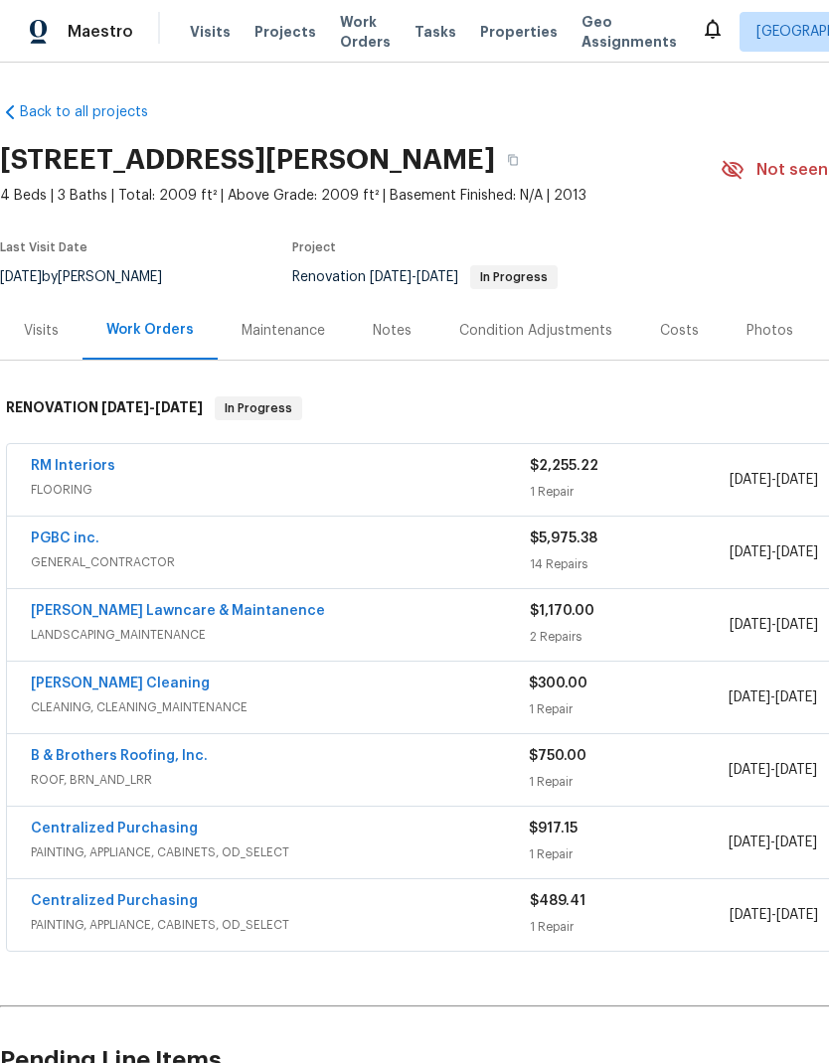
click at [436, 693] on div "[PERSON_NAME] Cleaning" at bounding box center [280, 686] width 498 height 24
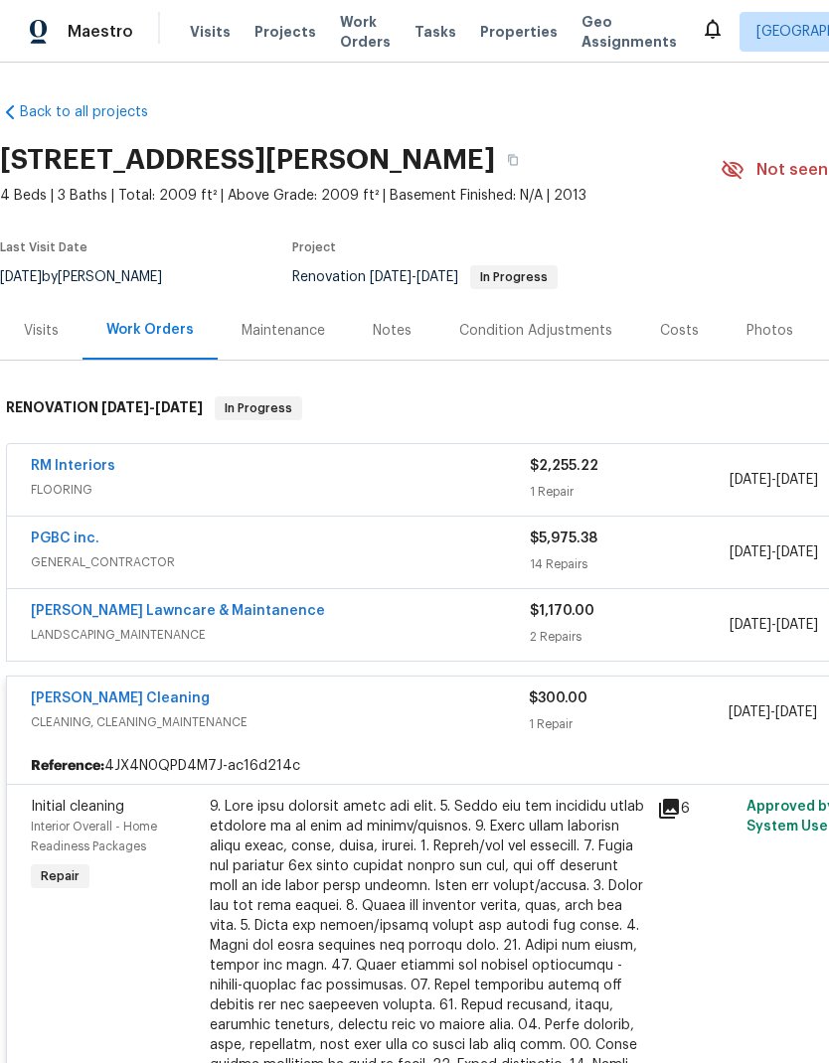
click at [429, 616] on div "[PERSON_NAME] Lawncare & Maintanence" at bounding box center [280, 613] width 499 height 24
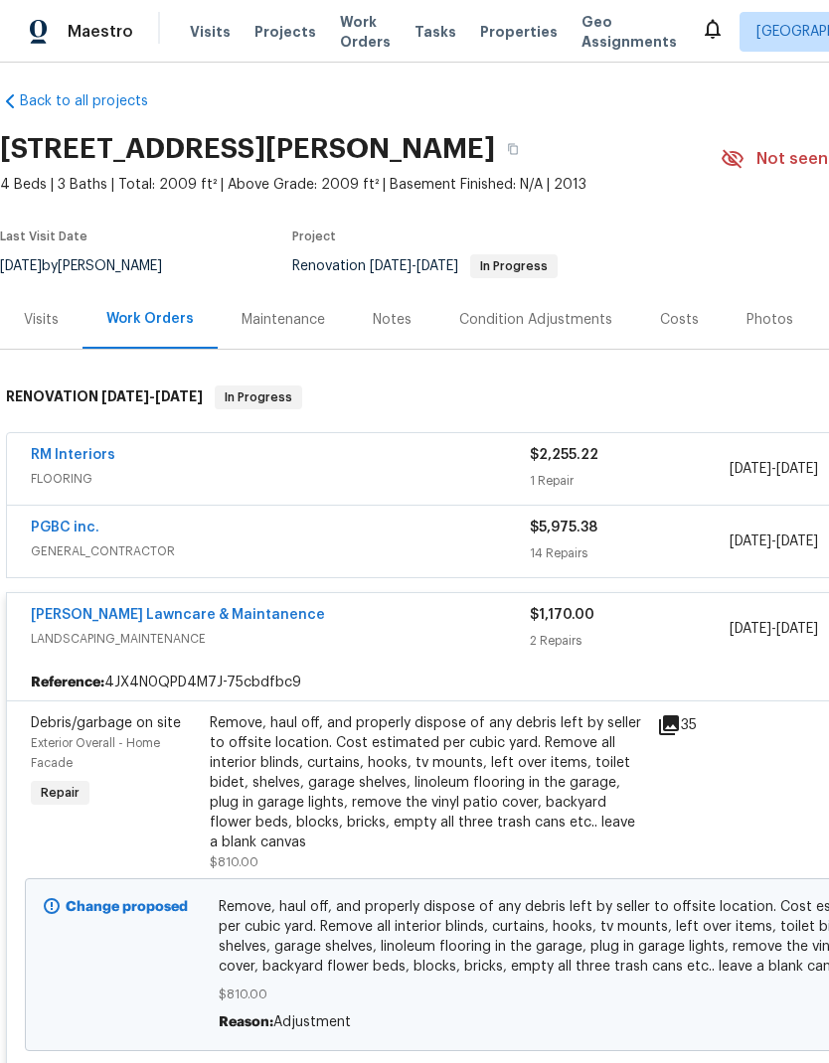
scroll to position [11, 0]
click at [359, 535] on div "PGBC inc." at bounding box center [280, 530] width 499 height 24
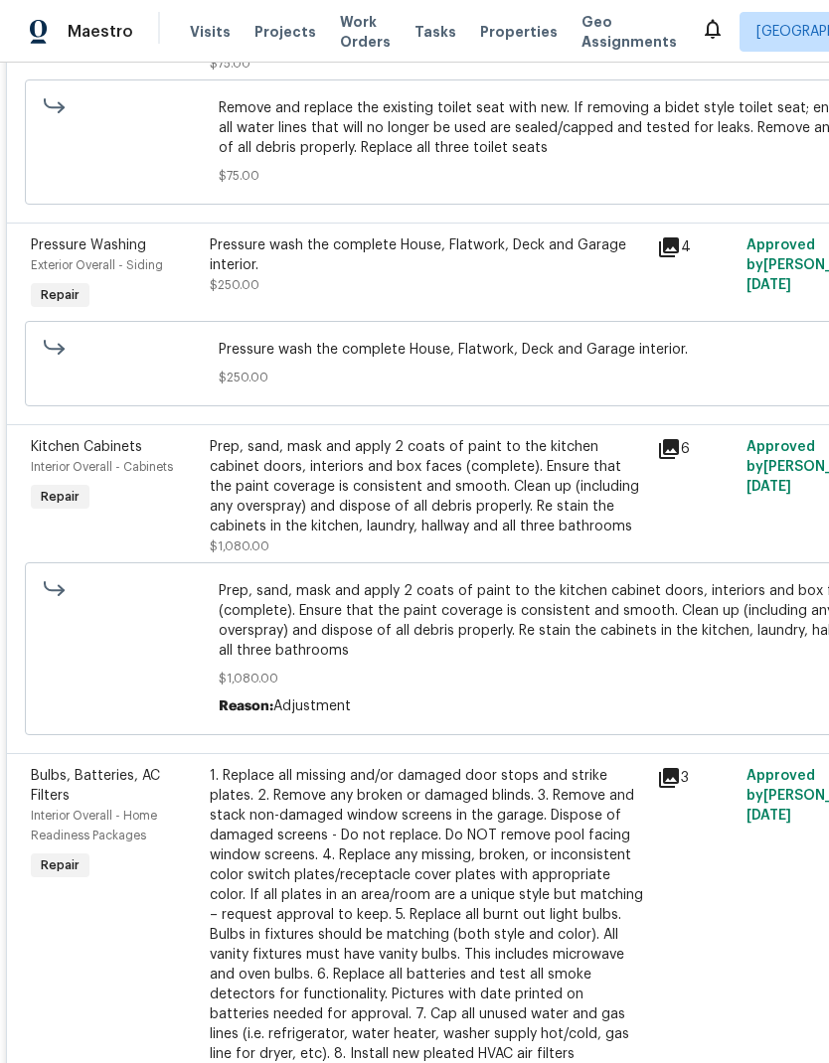
scroll to position [1825, 0]
click at [445, 518] on div "Prep, sand, mask and apply 2 coats of paint to the kitchen cabinet doors, inter…" at bounding box center [427, 486] width 435 height 99
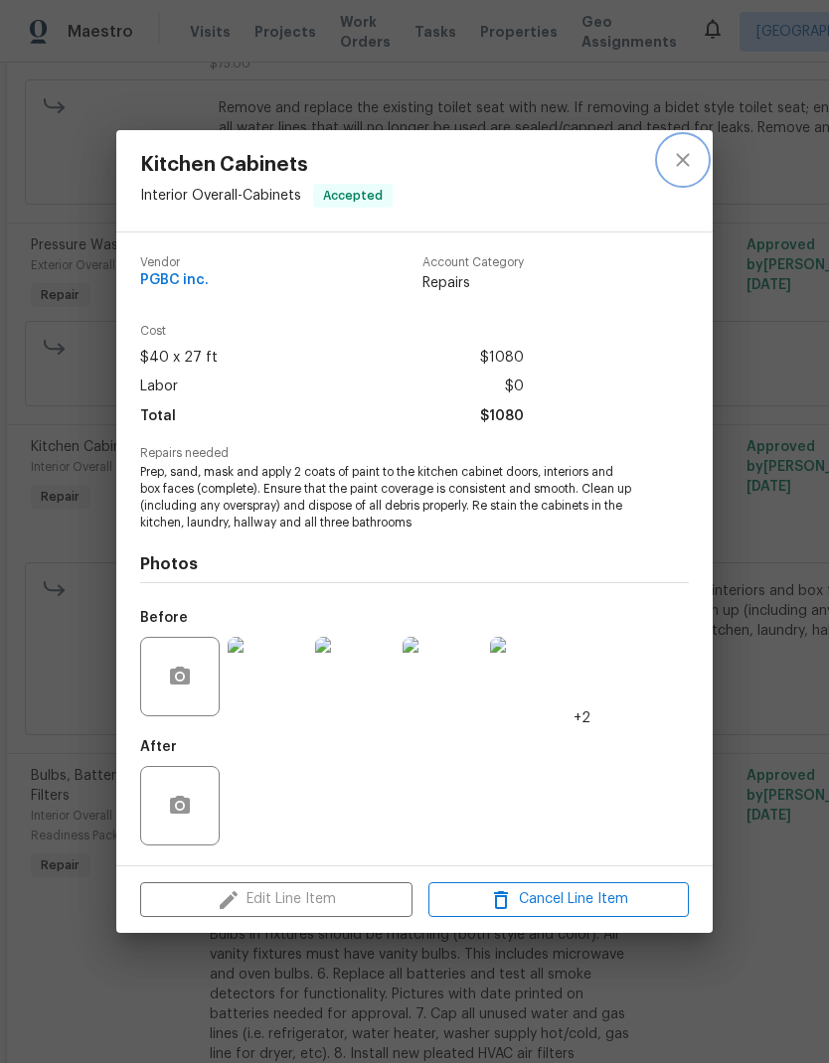
click at [675, 172] on button "close" at bounding box center [683, 160] width 48 height 48
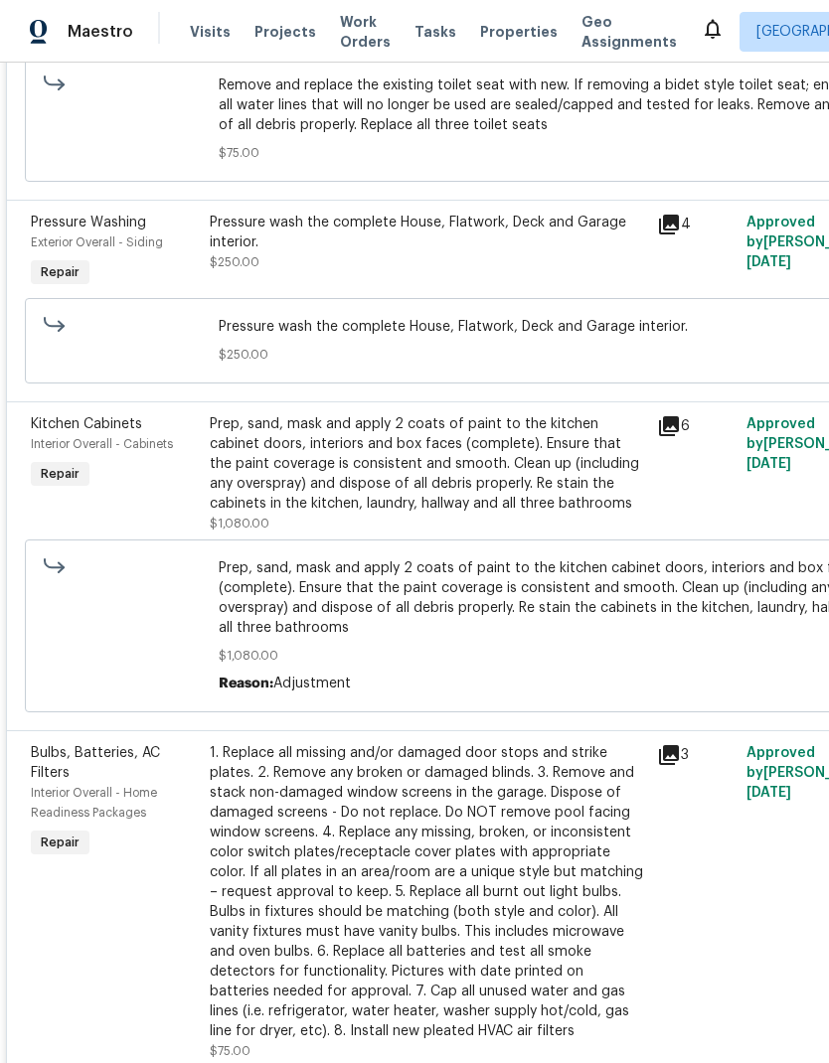
scroll to position [1849, 0]
